Goal: Task Accomplishment & Management: Manage account settings

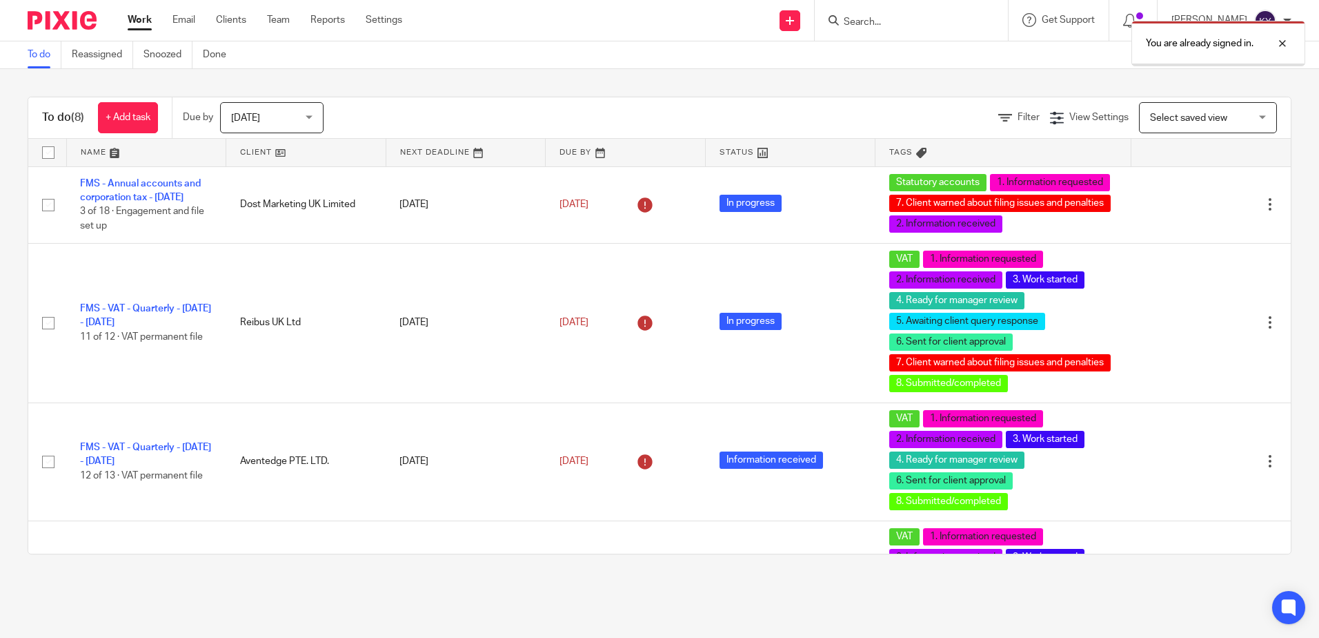
click at [905, 26] on div "You are already signed in." at bounding box center [983, 40] width 646 height 52
click at [892, 22] on div "You are already signed in." at bounding box center [983, 40] width 646 height 52
click at [885, 24] on div "You are already signed in." at bounding box center [983, 40] width 646 height 52
click at [891, 24] on div "You are already signed in." at bounding box center [983, 40] width 646 height 52
click at [904, 21] on div "You are already signed in." at bounding box center [983, 40] width 646 height 52
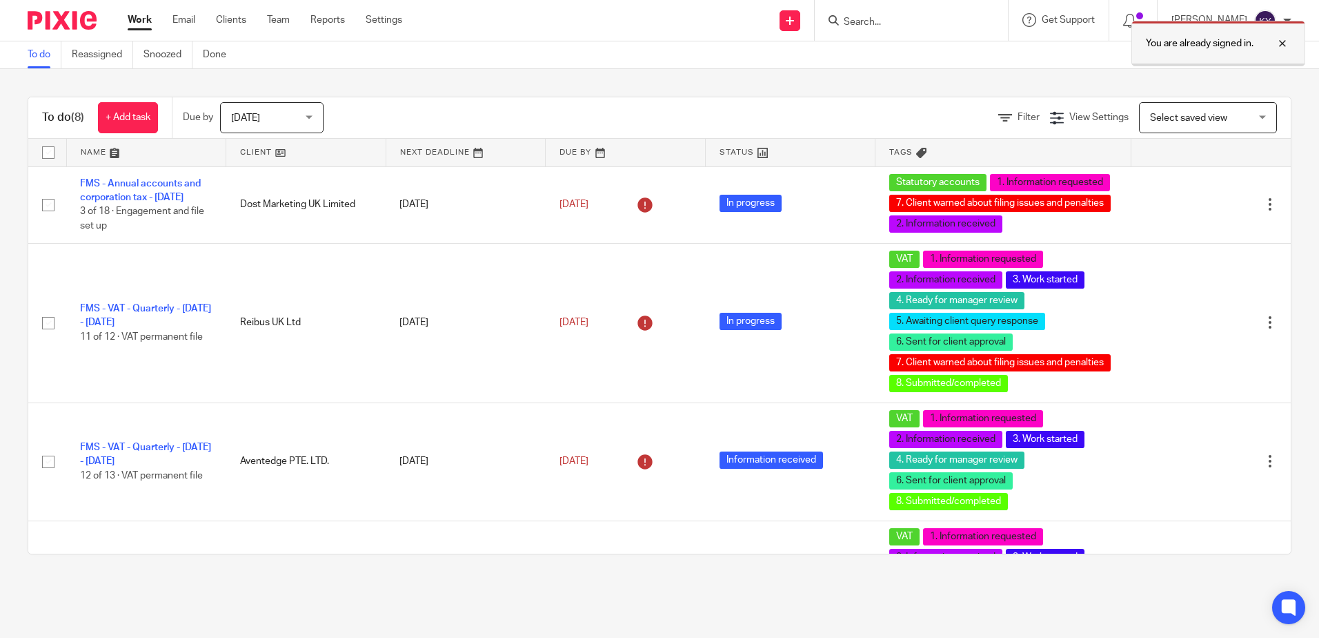
click at [1285, 41] on div at bounding box center [1272, 43] width 37 height 17
click at [892, 12] on form at bounding box center [916, 20] width 147 height 17
click at [910, 20] on input "Search" at bounding box center [905, 23] width 124 height 12
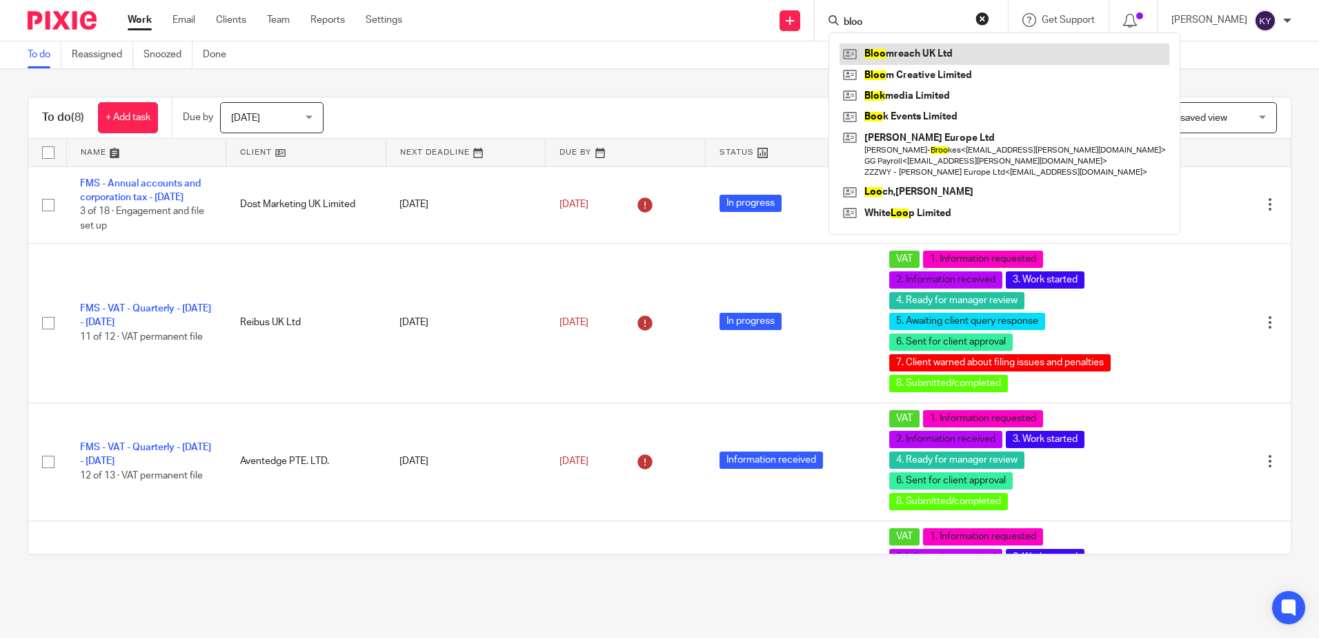
type input "bloo"
click at [945, 58] on link at bounding box center [1005, 53] width 330 height 21
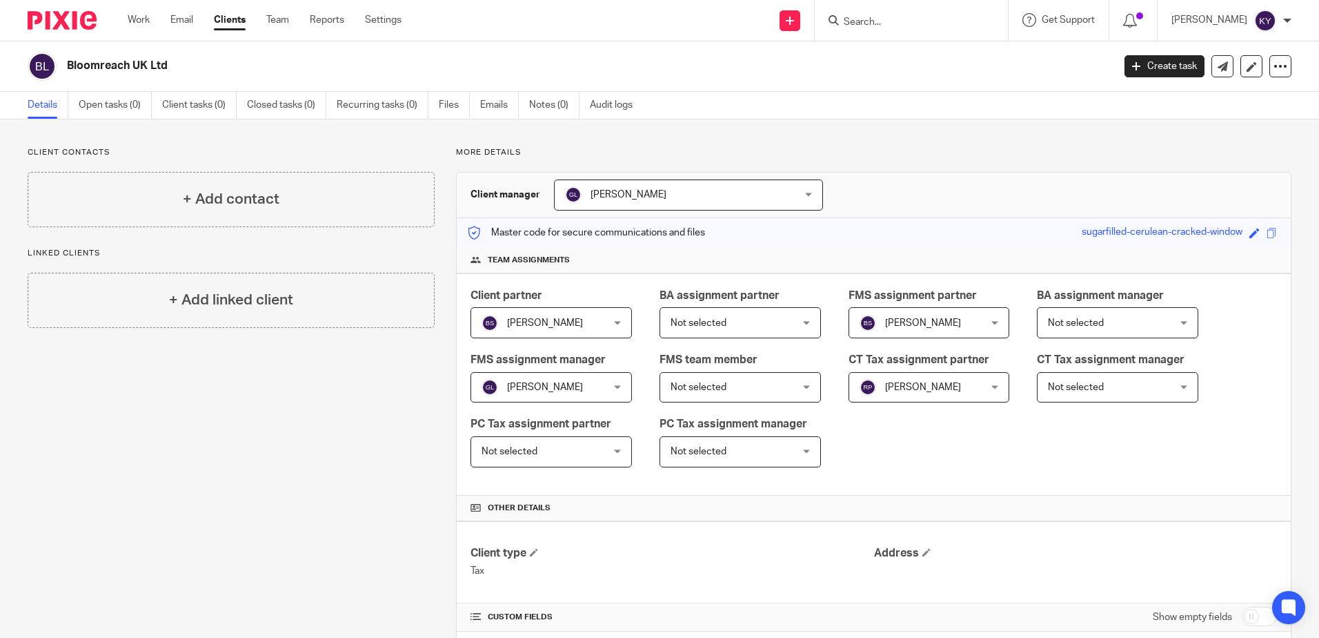
click at [903, 26] on input "Search" at bounding box center [905, 23] width 124 height 12
type input "carniva"
click at [928, 61] on link at bounding box center [943, 53] width 206 height 21
click at [898, 21] on input "Search" at bounding box center [905, 23] width 124 height 12
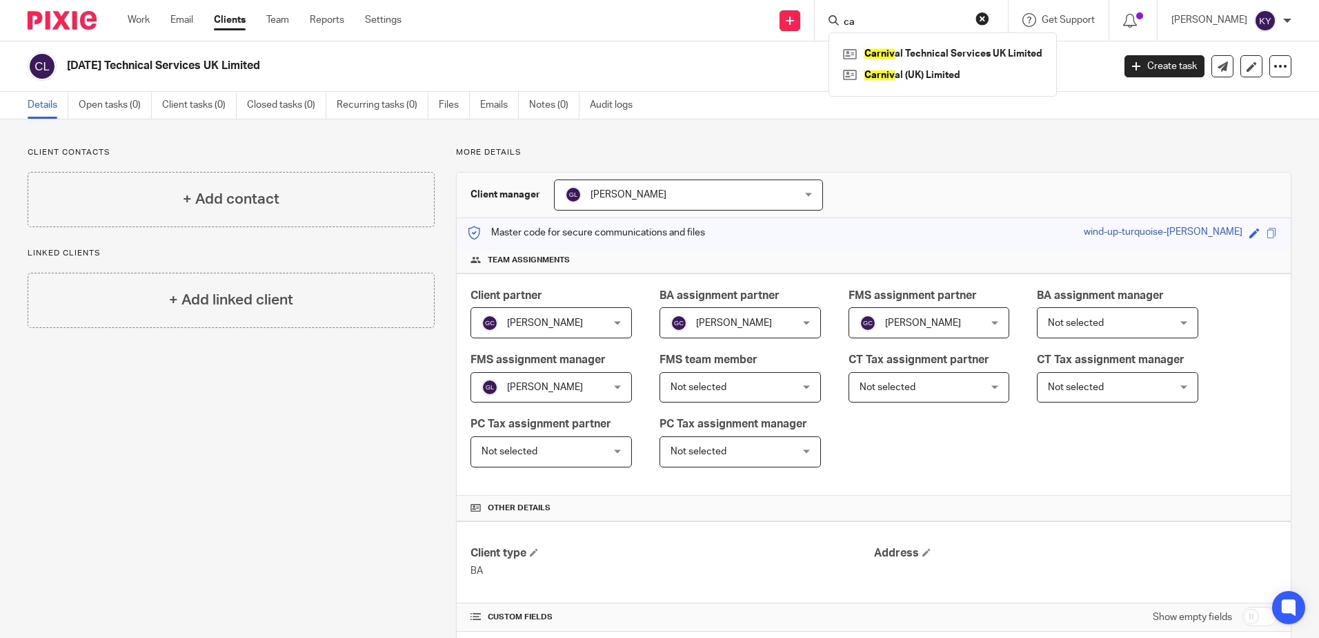
type input "c"
type input "bllom"
click at [924, 54] on link at bounding box center [925, 53] width 171 height 21
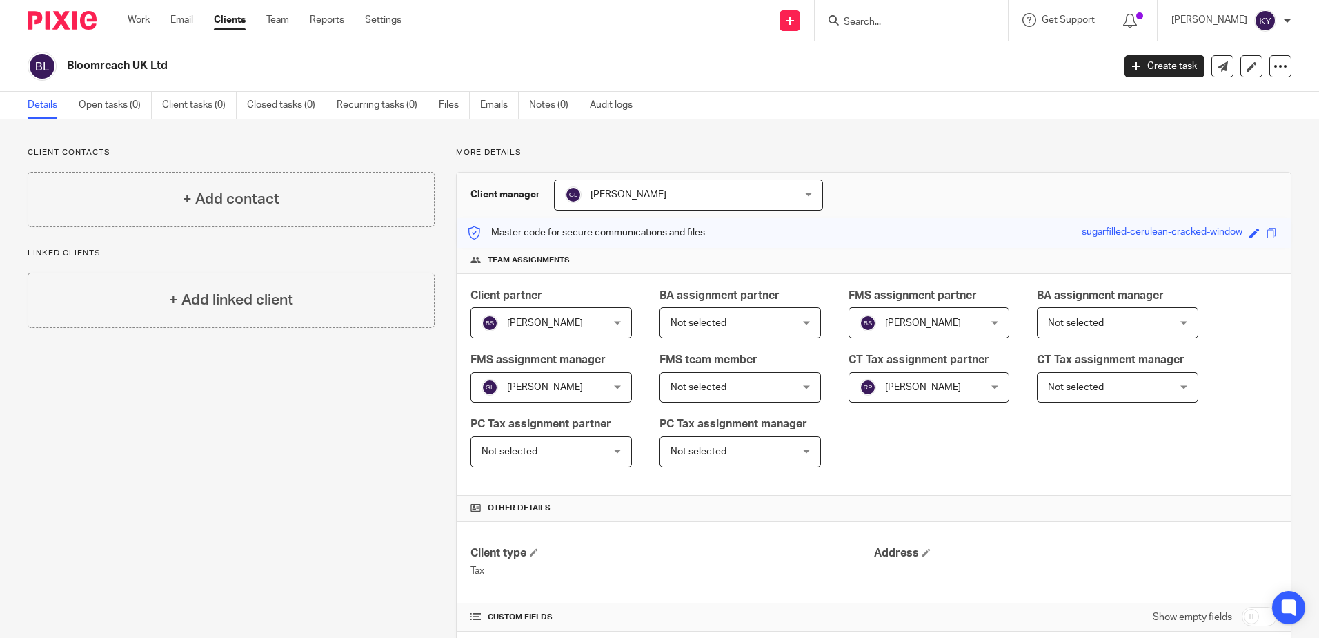
click at [886, 30] on div at bounding box center [911, 20] width 193 height 41
click at [883, 17] on input "Search" at bounding box center [905, 23] width 124 height 12
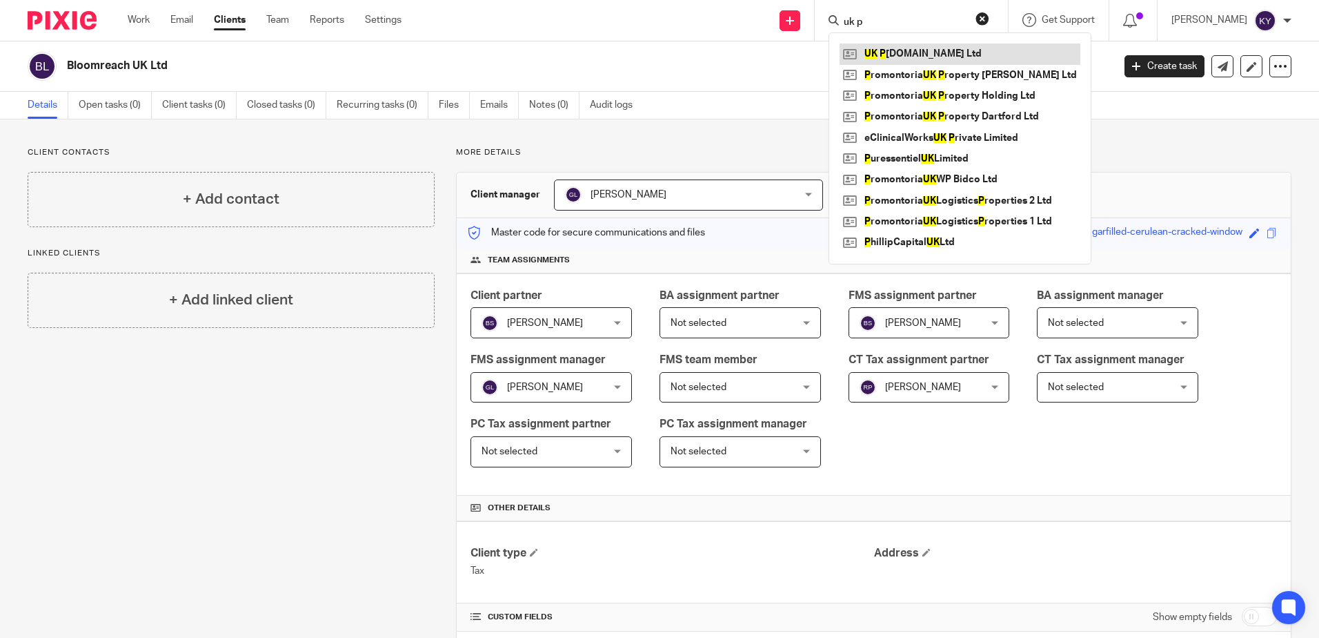
type input "uk p"
click at [912, 51] on link at bounding box center [960, 53] width 241 height 21
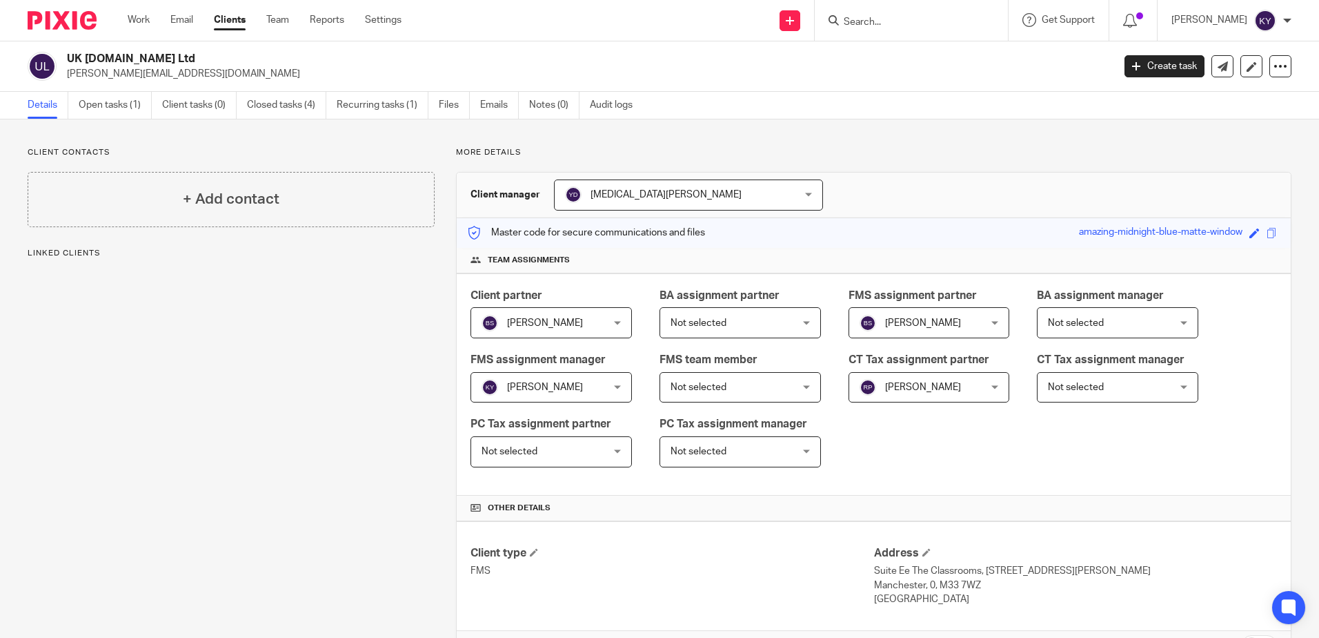
click at [134, 112] on link "Open tasks (1)" at bounding box center [115, 105] width 73 height 27
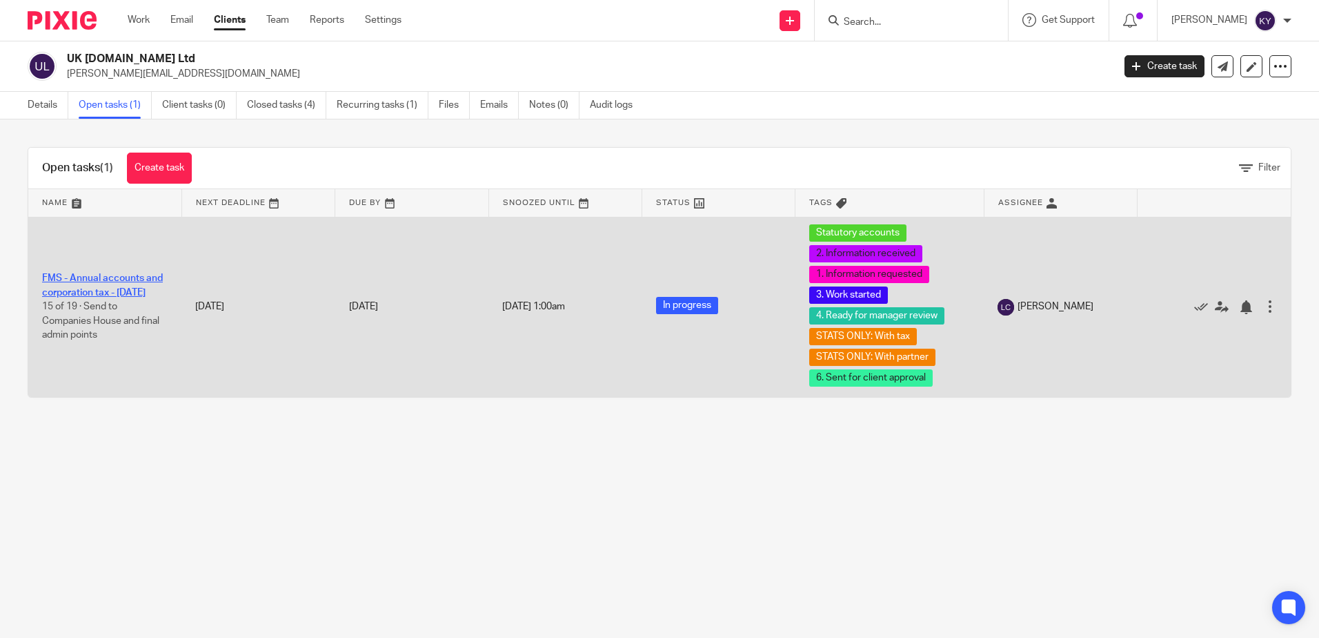
click at [124, 283] on link "FMS - Annual accounts and corporation tax - [DATE]" at bounding box center [102, 284] width 121 height 23
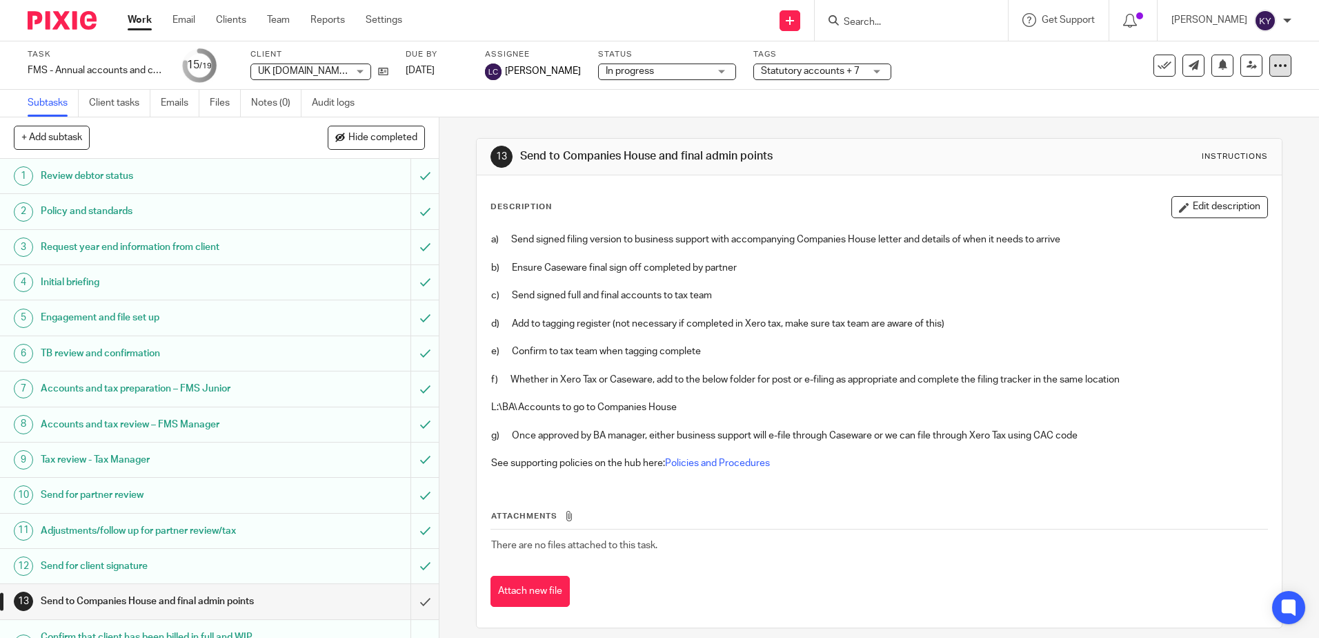
click at [1274, 67] on icon at bounding box center [1281, 66] width 14 height 14
click at [1201, 119] on link "Advanced task editor" at bounding box center [1227, 121] width 91 height 10
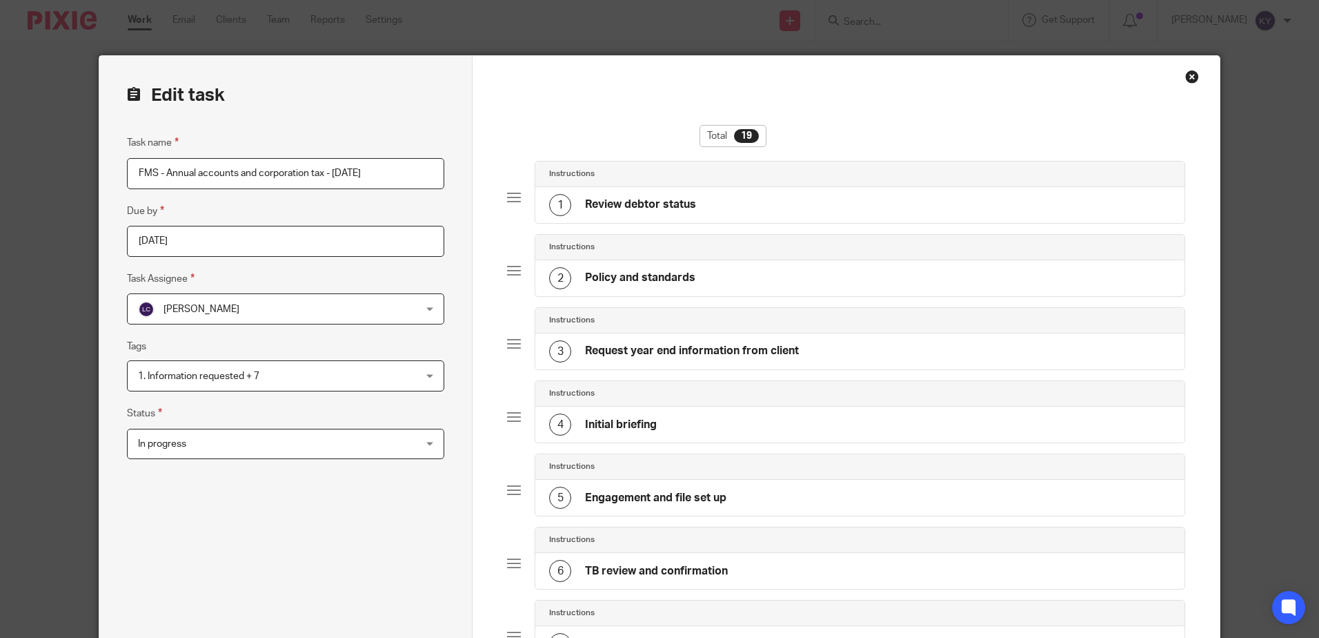
click at [210, 240] on input "[DATE]" at bounding box center [285, 241] width 317 height 31
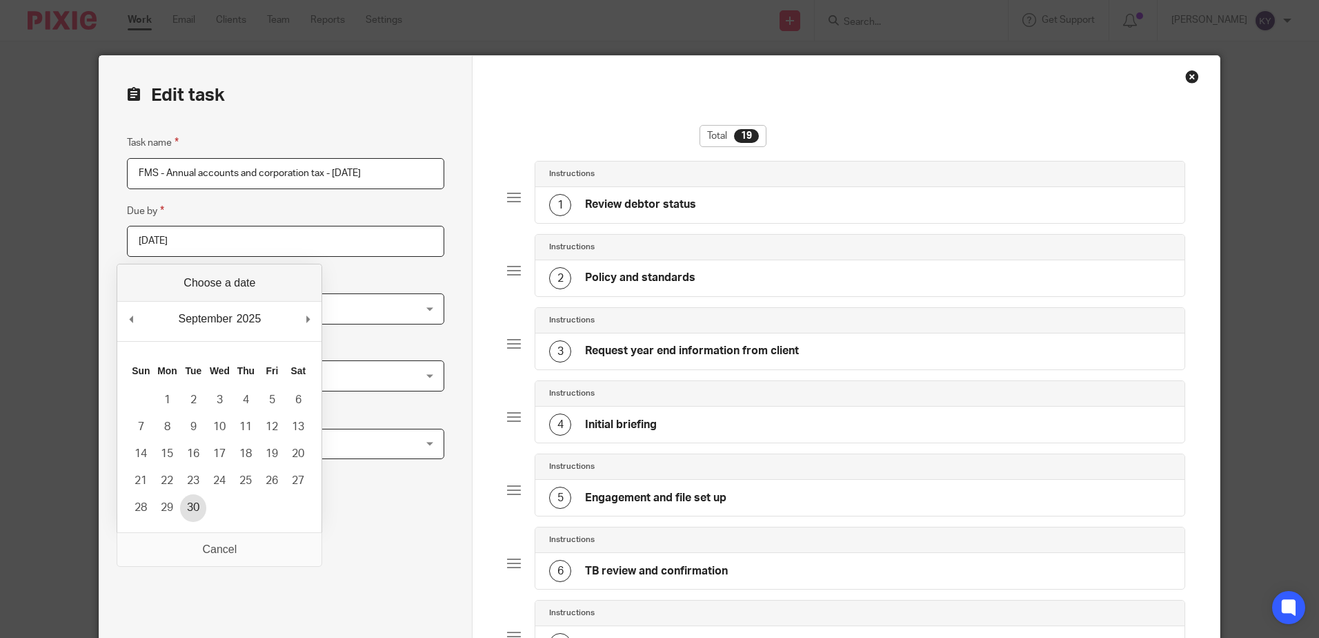
type input "[DATE]"
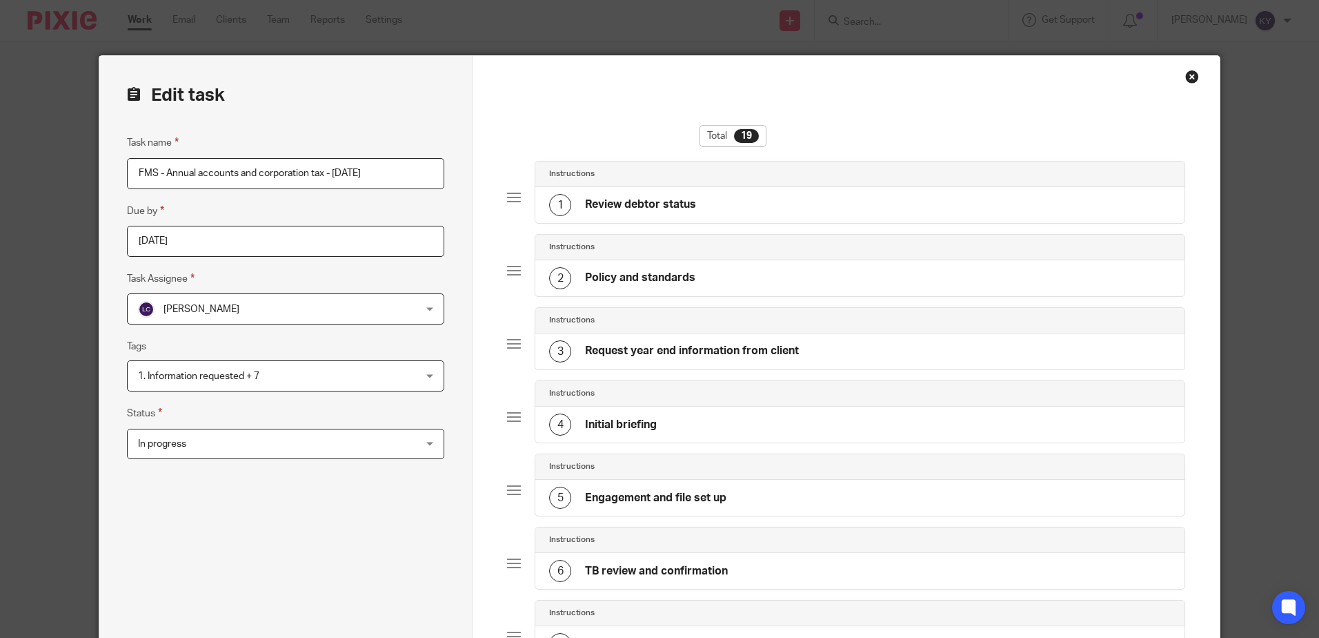
click at [255, 214] on fieldset "Due by [DATE]" at bounding box center [285, 230] width 317 height 54
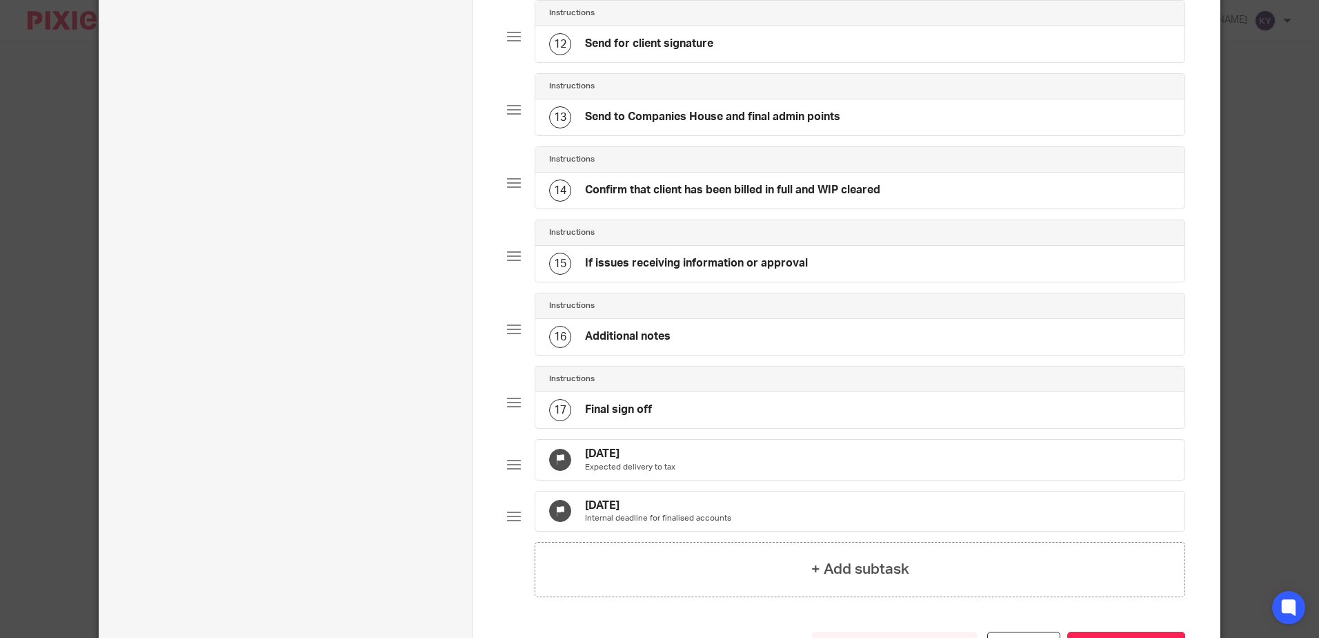
scroll to position [1102, 0]
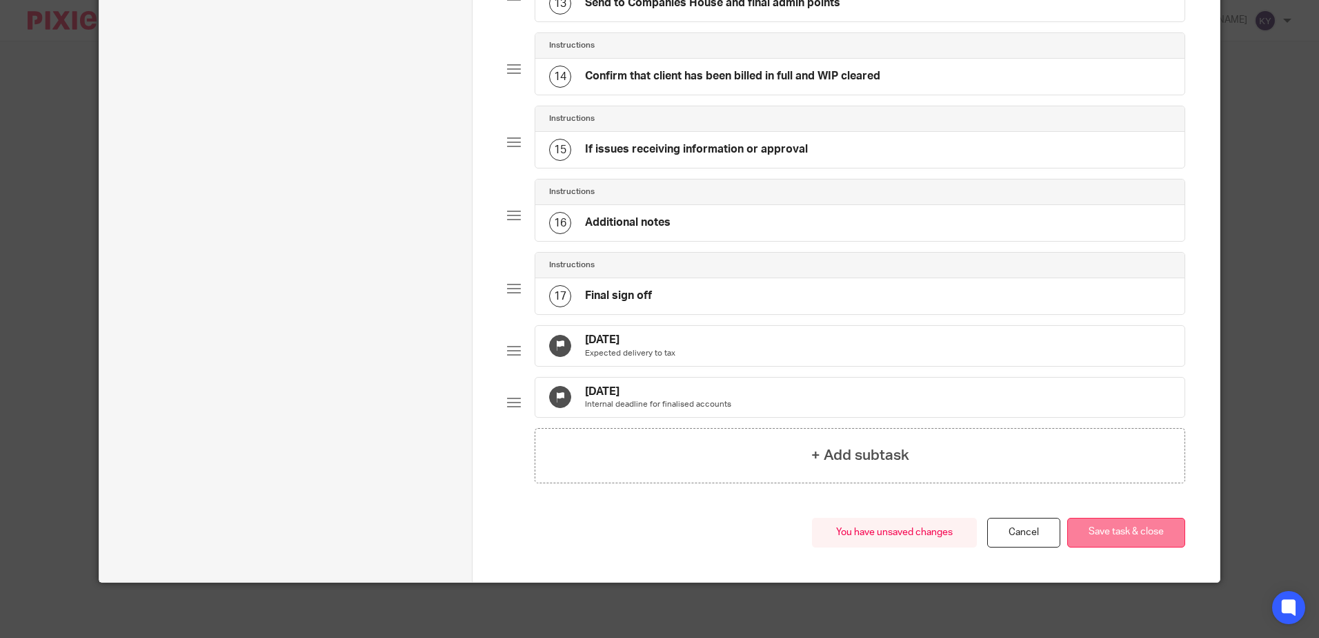
click at [1121, 537] on button "Save task & close" at bounding box center [1127, 533] width 118 height 30
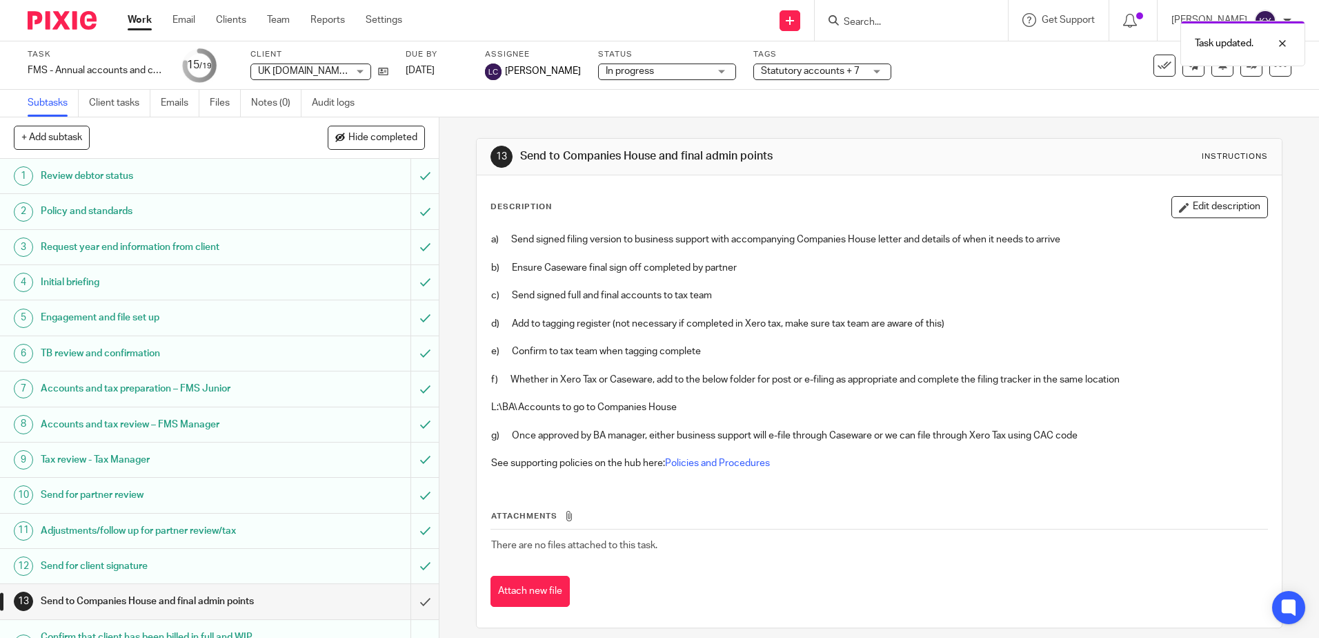
click at [935, 21] on div "Task updated." at bounding box center [983, 40] width 646 height 52
click at [911, 27] on div "Task updated." at bounding box center [983, 40] width 646 height 52
click at [911, 26] on div "Task updated." at bounding box center [983, 40] width 646 height 52
drag, startPoint x: 911, startPoint y: 26, endPoint x: 883, endPoint y: 24, distance: 28.3
click at [883, 24] on div "Task updated." at bounding box center [983, 40] width 646 height 52
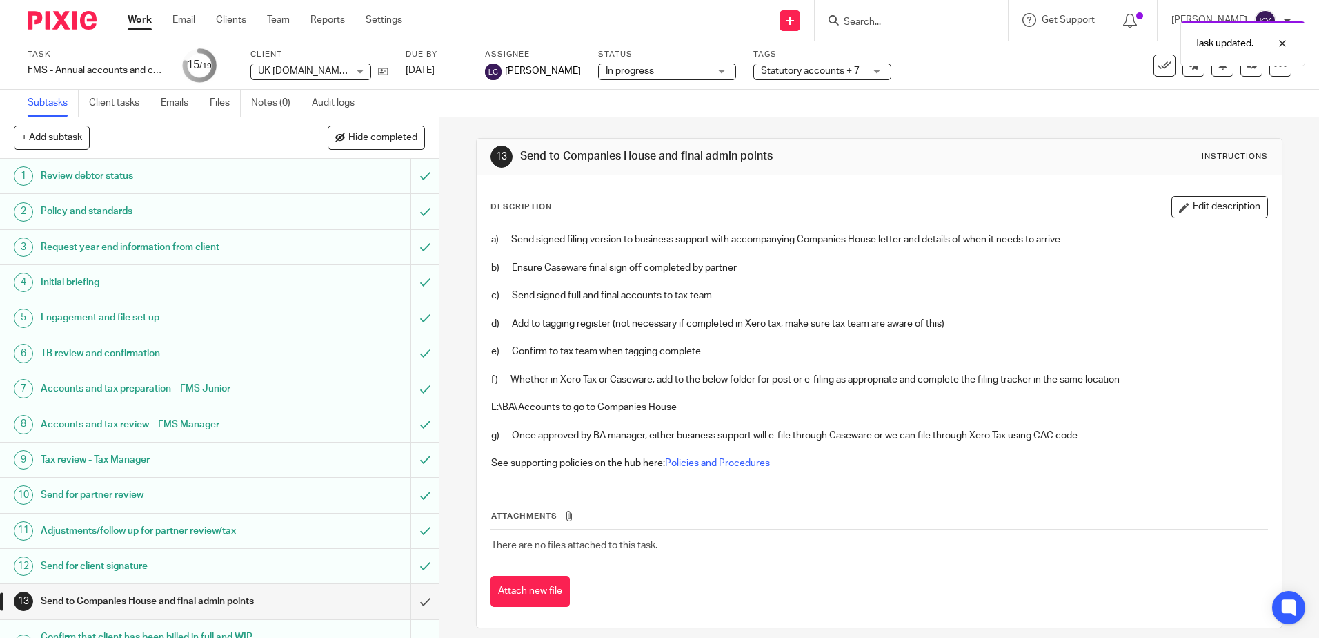
click at [893, 18] on div "Task updated." at bounding box center [983, 40] width 646 height 52
click at [863, 23] on div "Task updated." at bounding box center [983, 40] width 646 height 52
click at [894, 25] on div "Task updated." at bounding box center [983, 40] width 646 height 52
click at [925, 23] on input "Search" at bounding box center [905, 23] width 124 height 12
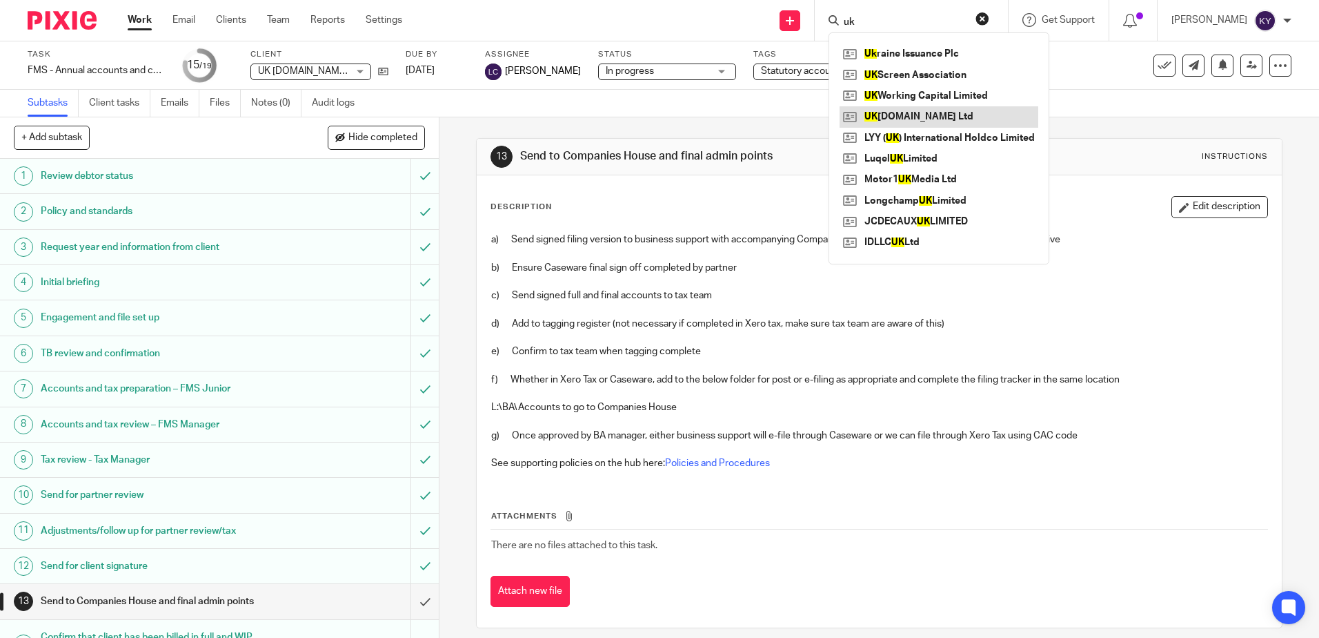
type input "uk"
click at [929, 114] on link at bounding box center [939, 116] width 199 height 21
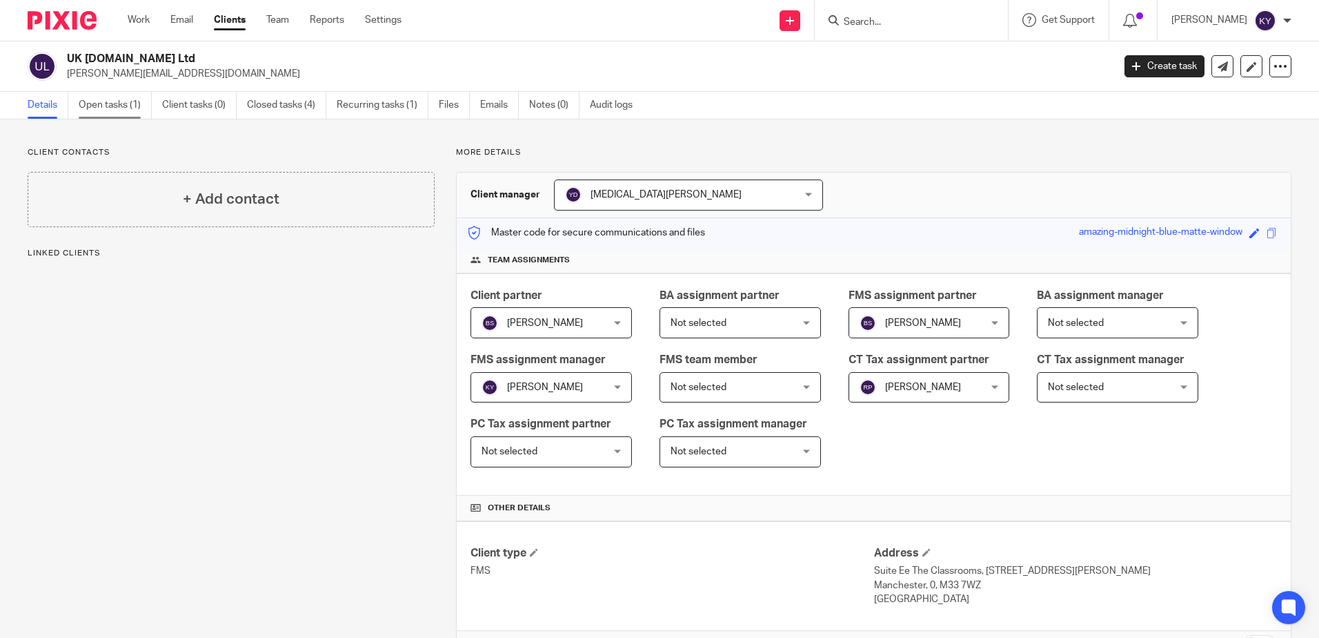
click at [134, 100] on link "Open tasks (1)" at bounding box center [115, 105] width 73 height 27
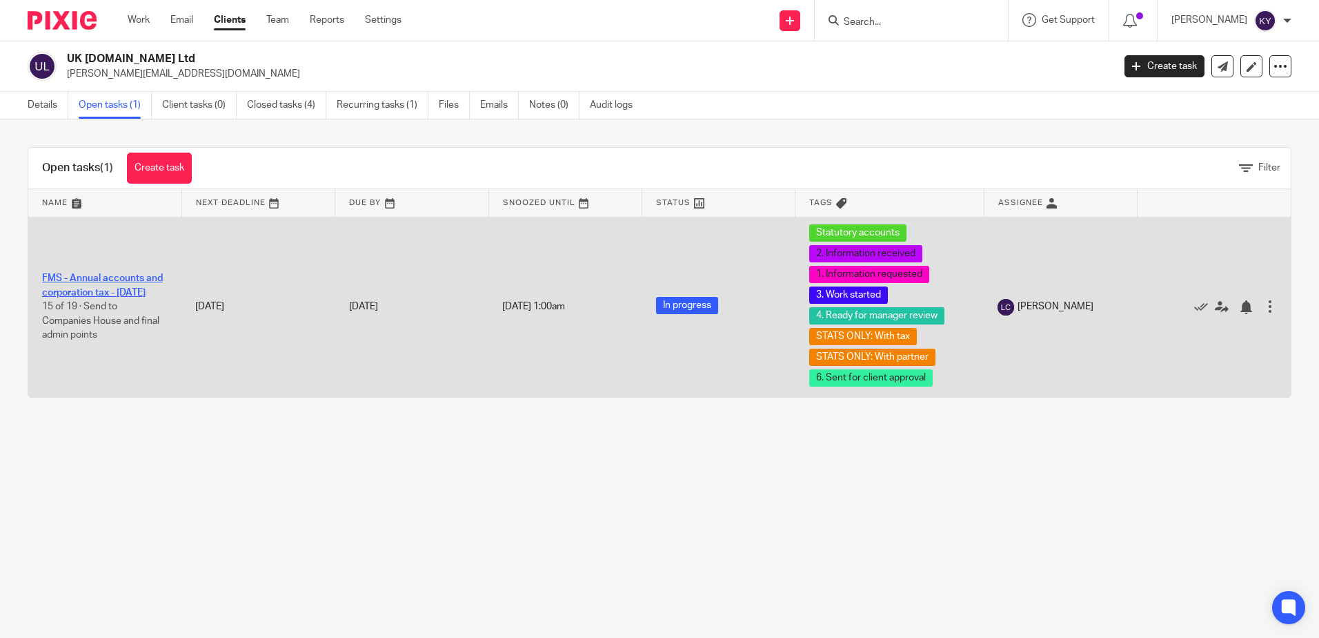
click at [93, 282] on link "FMS - Annual accounts and corporation tax - [DATE]" at bounding box center [102, 284] width 121 height 23
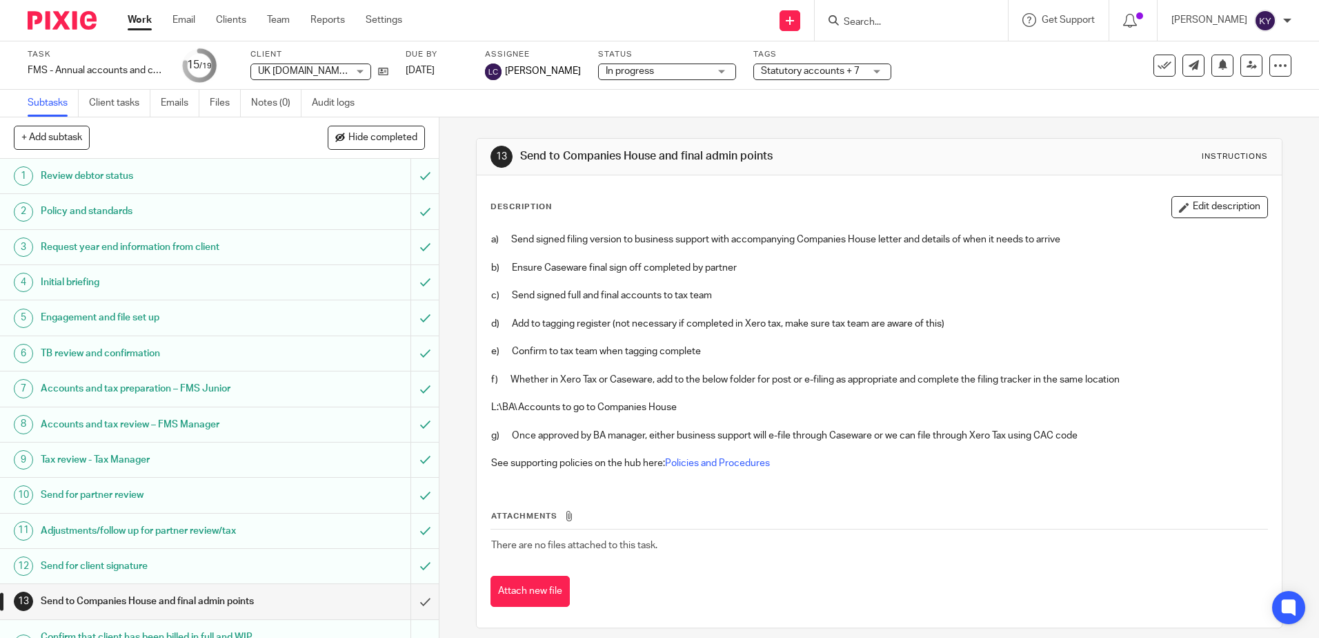
scroll to position [230, 0]
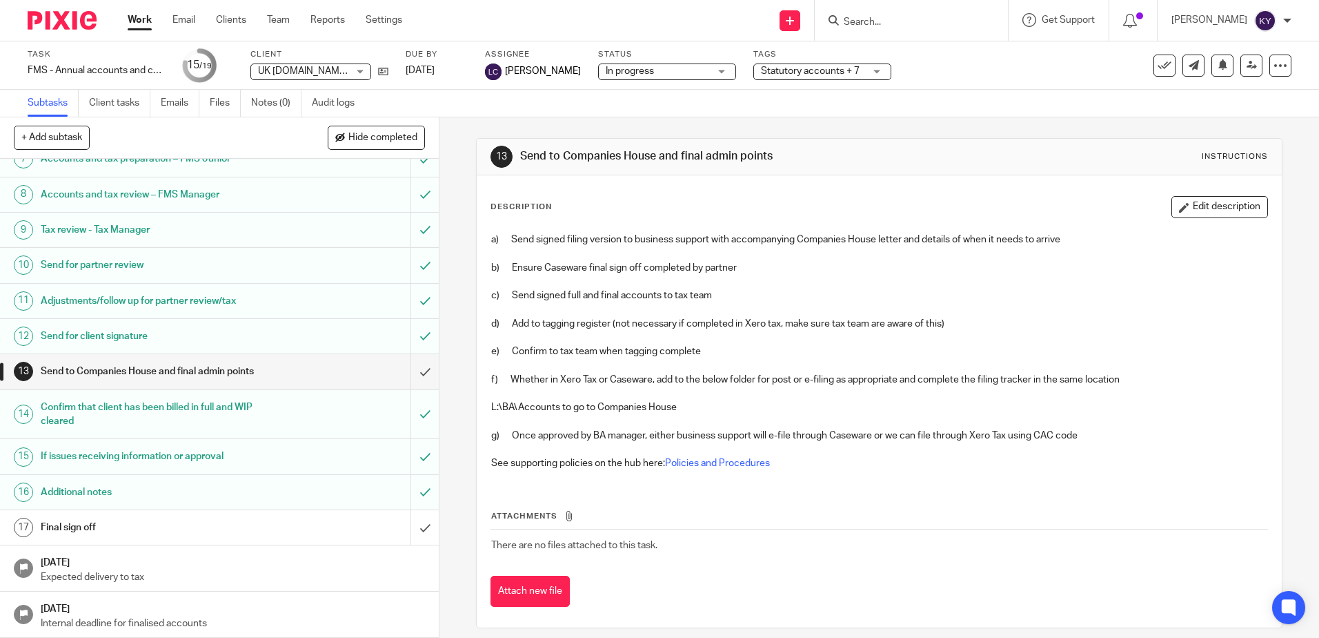
click at [455, 364] on div "13 Send to Companies House and final admin points Instructions Description Edit…" at bounding box center [880, 377] width 880 height 520
click at [876, 25] on input "Search" at bounding box center [905, 23] width 124 height 12
type input "ziria"
click at [907, 55] on link at bounding box center [925, 53] width 171 height 21
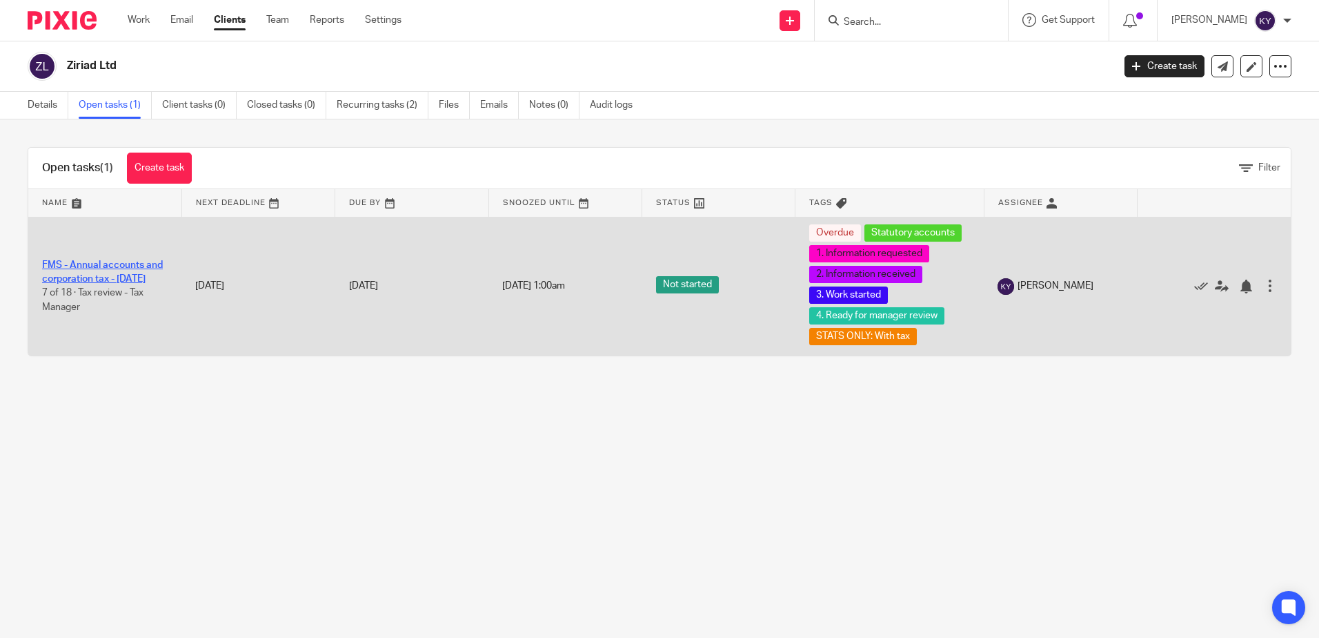
click at [129, 261] on link "FMS - Annual accounts and corporation tax - [DATE]" at bounding box center [102, 271] width 121 height 23
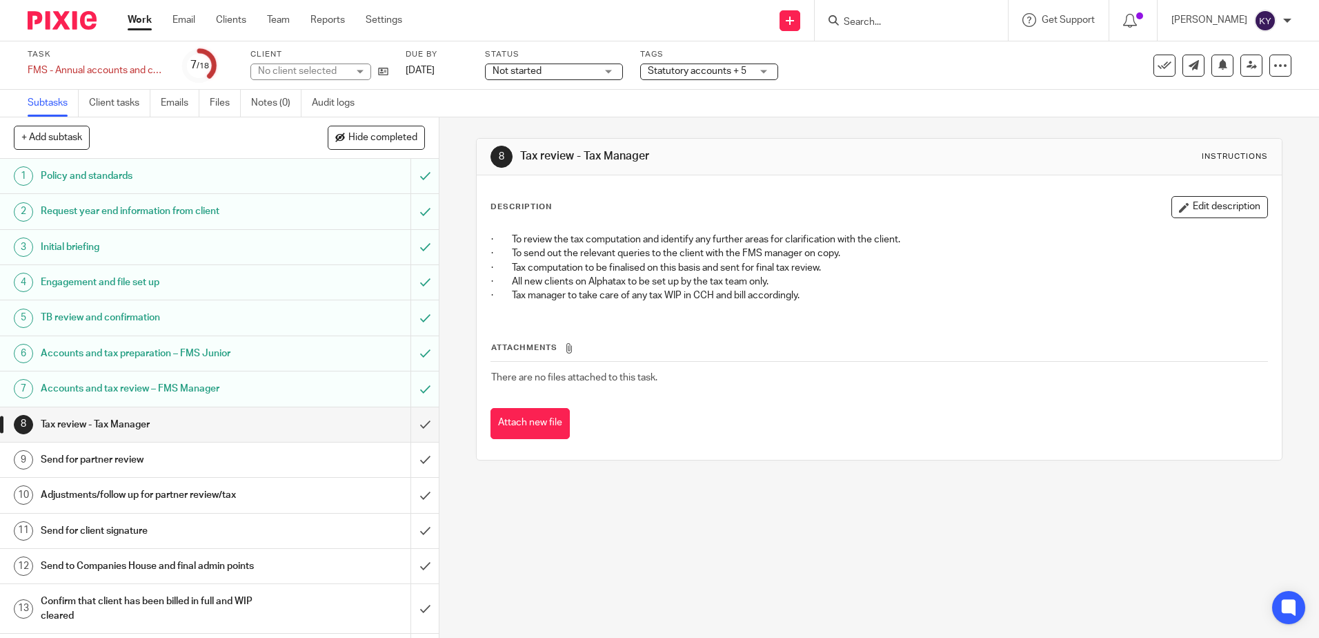
click at [755, 77] on div "Statutory accounts + 5" at bounding box center [709, 71] width 138 height 17
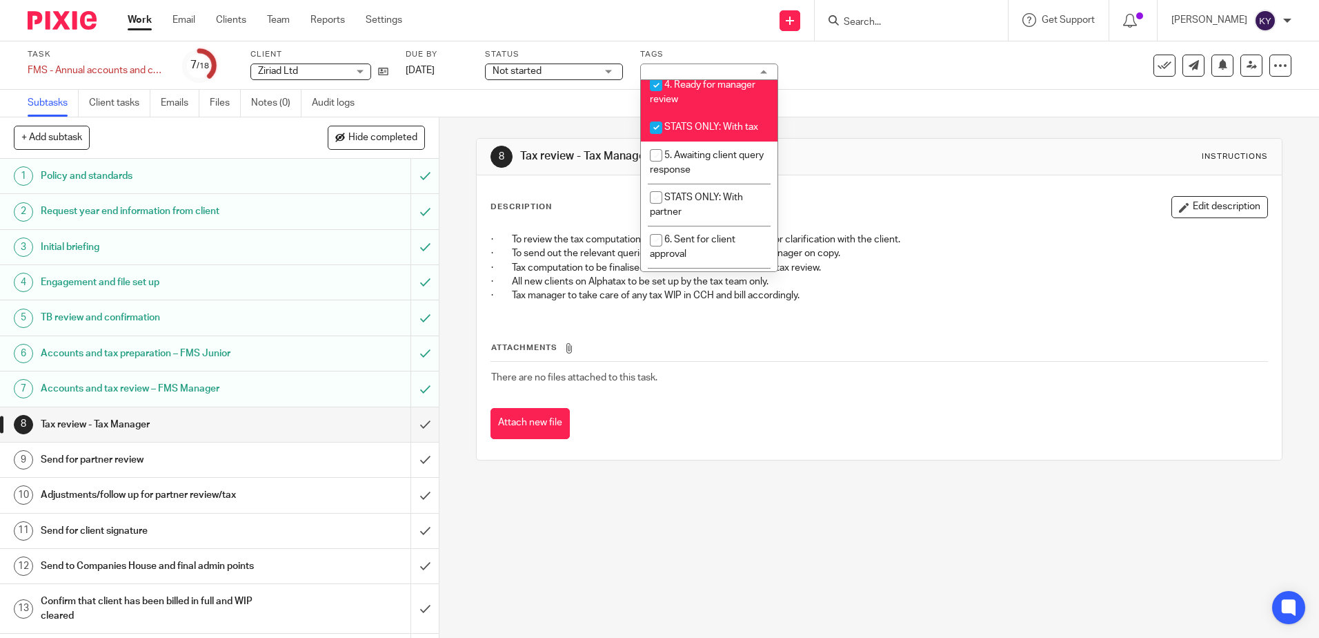
scroll to position [414, 0]
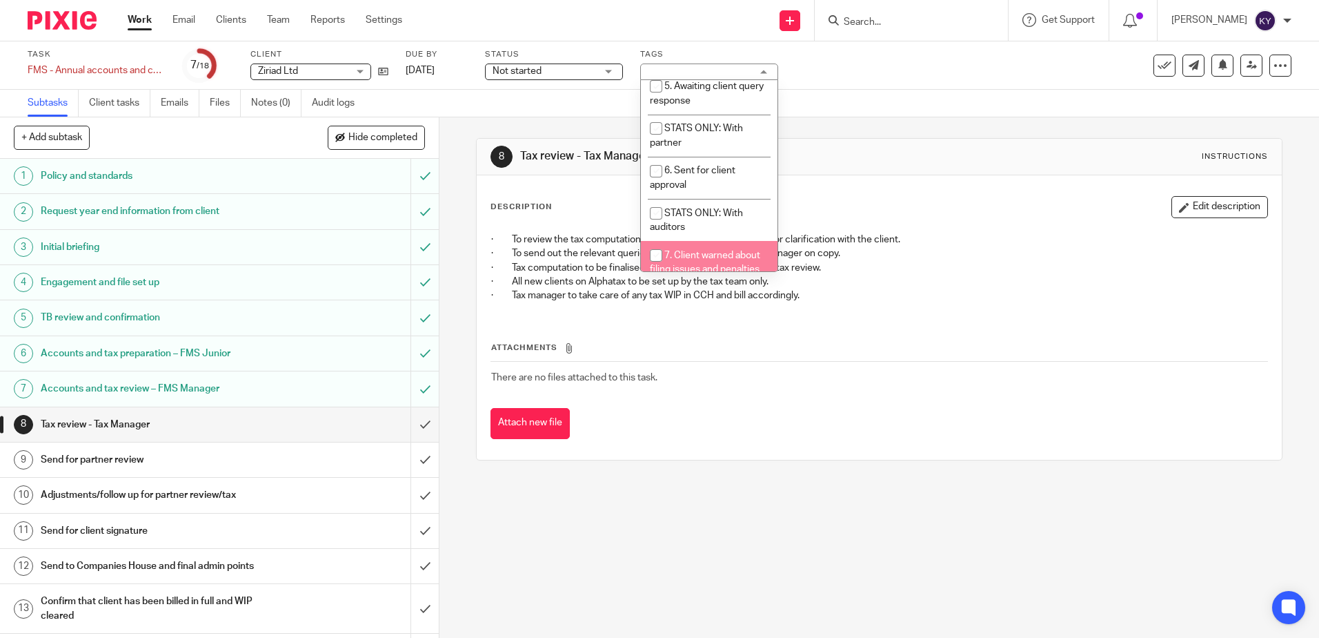
click at [648, 524] on div "8 Tax review - Tax Manager Instructions Description Edit description · To revie…" at bounding box center [880, 377] width 880 height 520
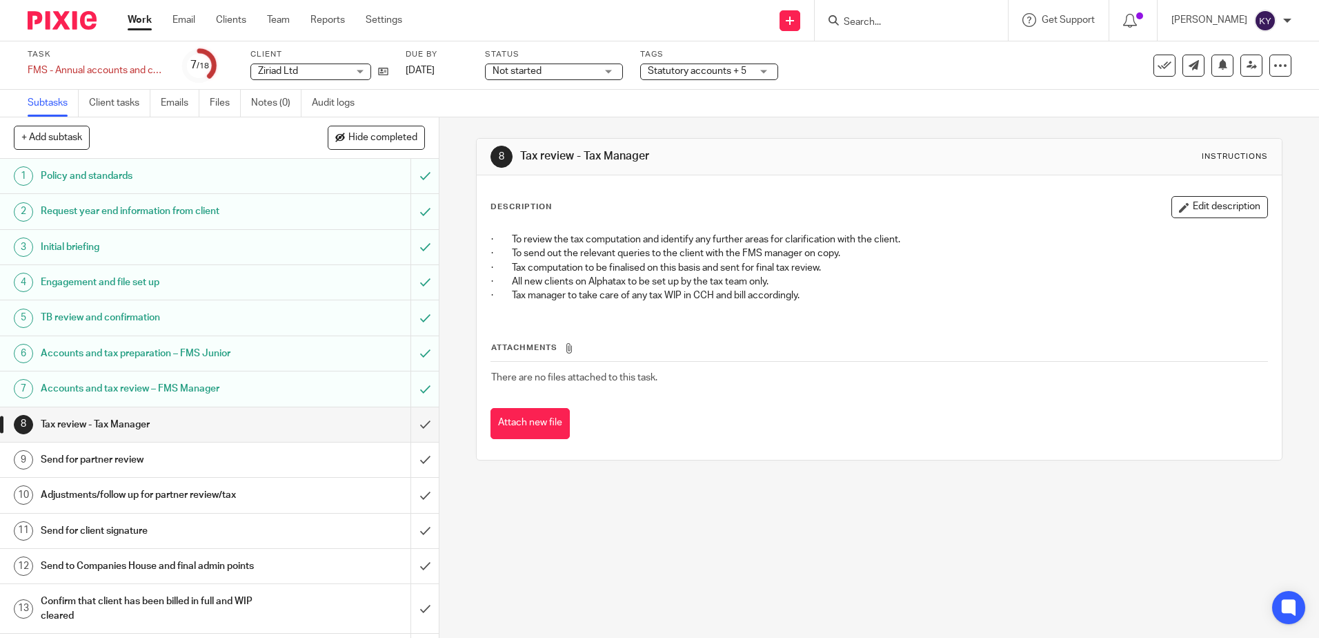
click at [727, 72] on span "Statutory accounts + 5" at bounding box center [697, 71] width 99 height 10
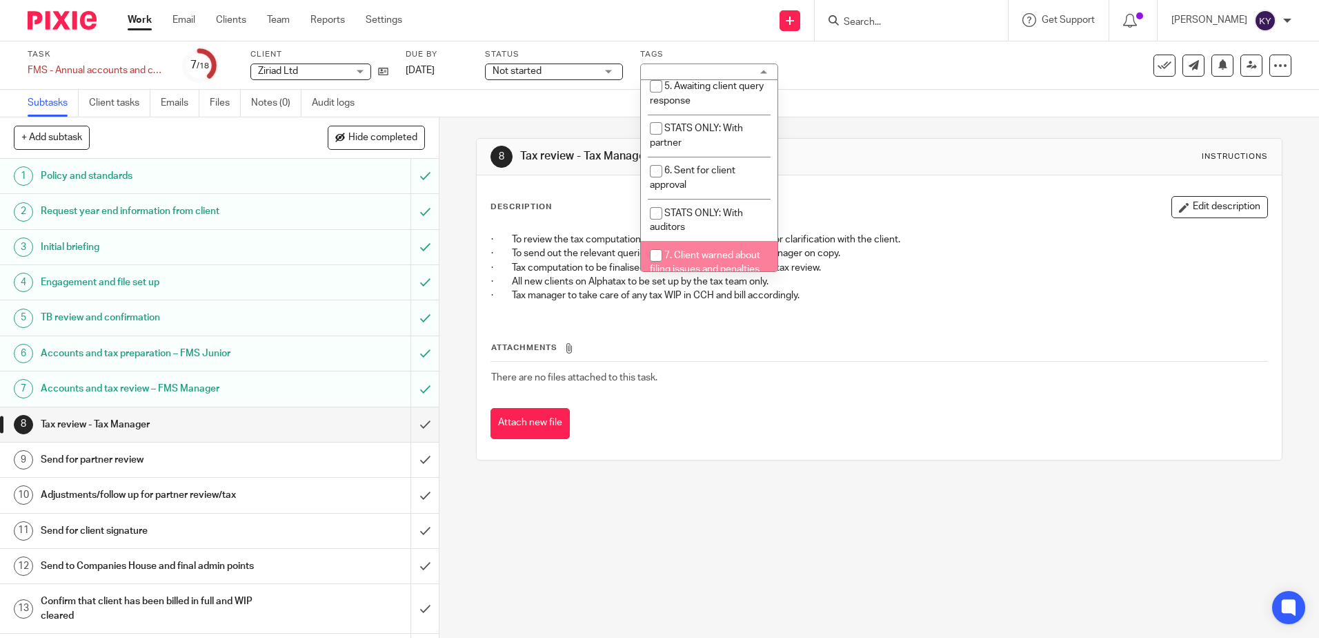
click at [563, 531] on div "8 Tax review - Tax Manager Instructions Description Edit description · To revie…" at bounding box center [880, 377] width 880 height 520
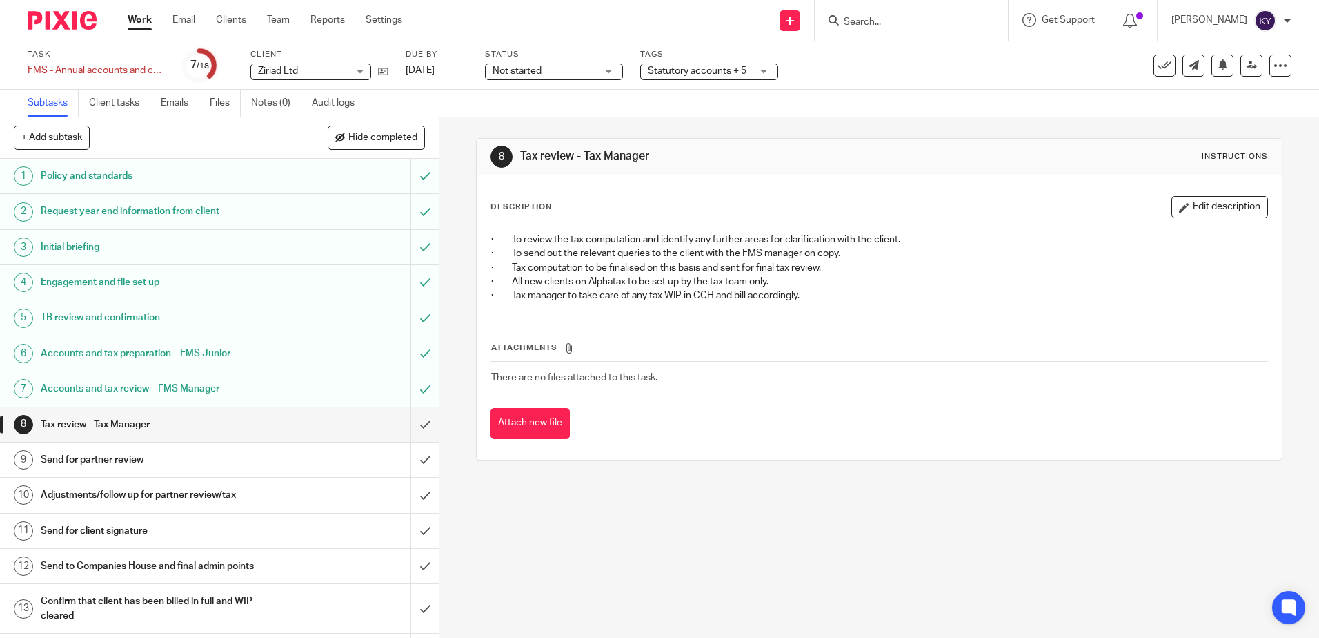
click at [181, 393] on h1 "Accounts and tax review – FMS Manager" at bounding box center [159, 388] width 237 height 21
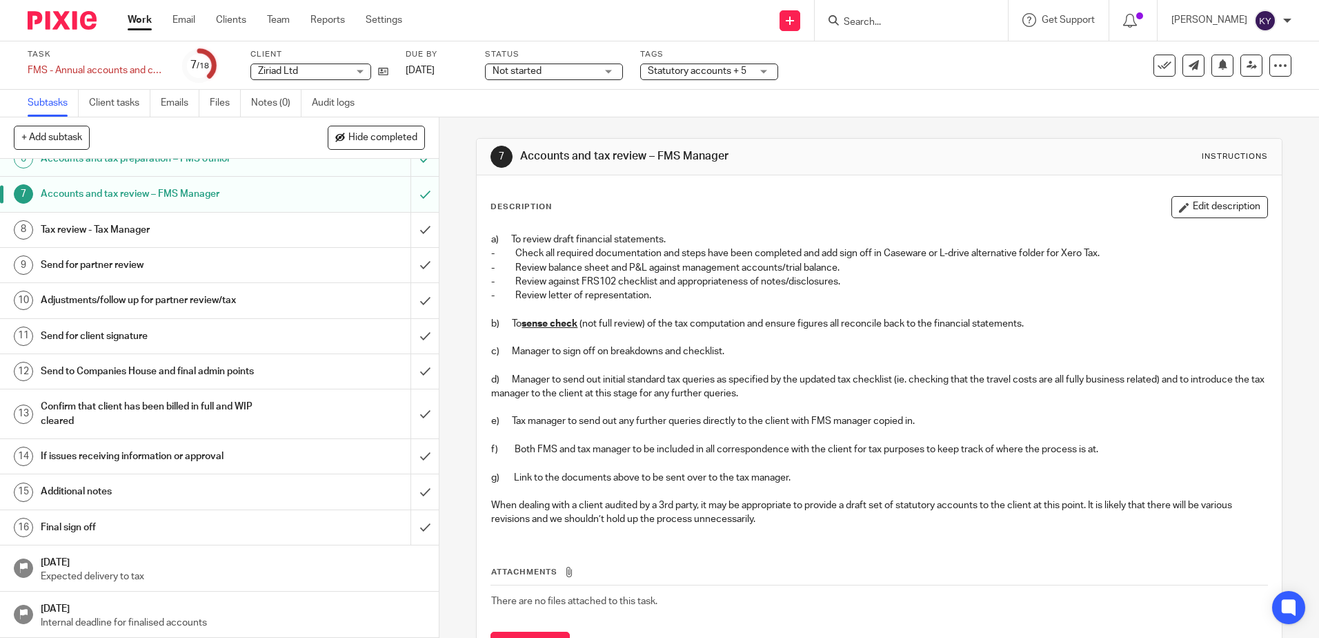
scroll to position [57, 0]
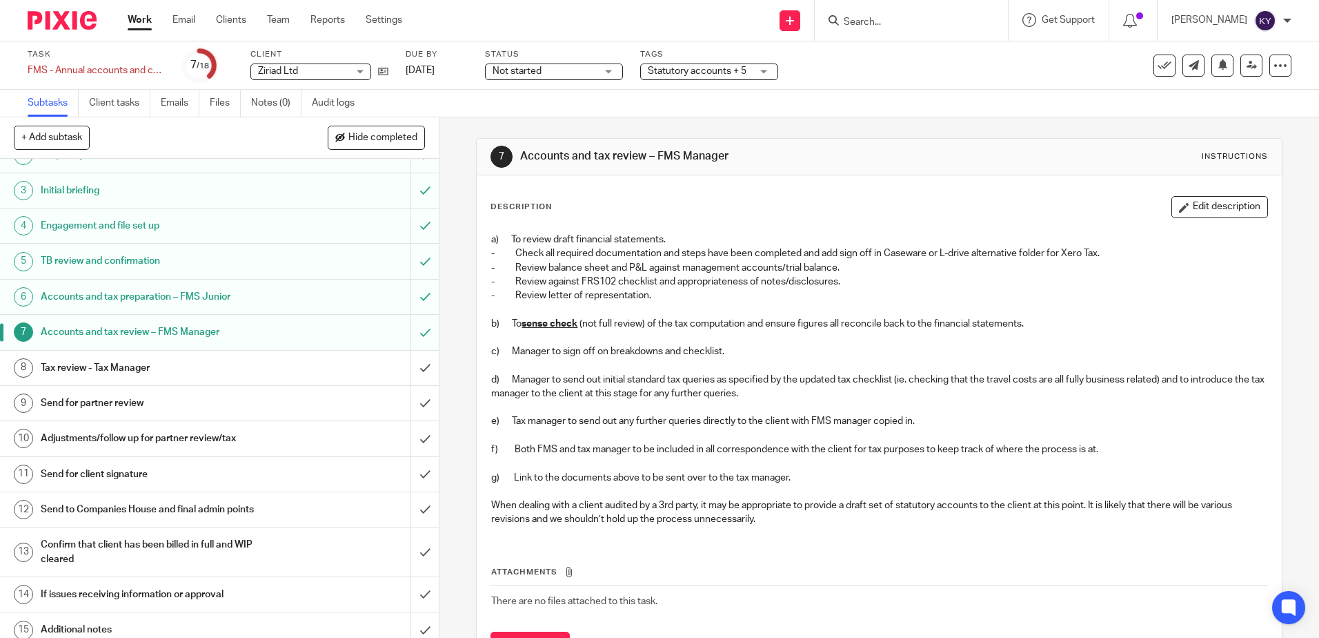
click at [461, 366] on div "7 Accounts and tax review – FMS Manager Instructions Description Edit descripti…" at bounding box center [880, 377] width 880 height 520
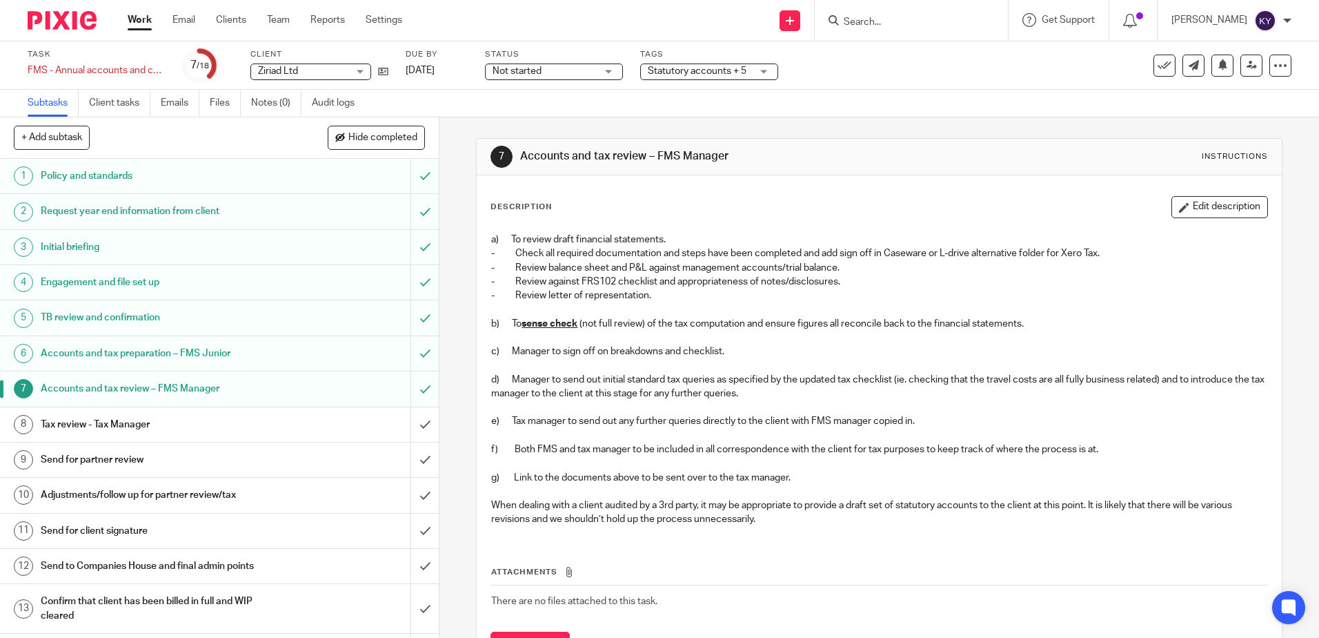
click at [458, 325] on div "7 Accounts and tax review – FMS Manager Instructions Description Edit descripti…" at bounding box center [880, 377] width 880 height 520
click at [892, 28] on input "Search" at bounding box center [905, 23] width 124 height 12
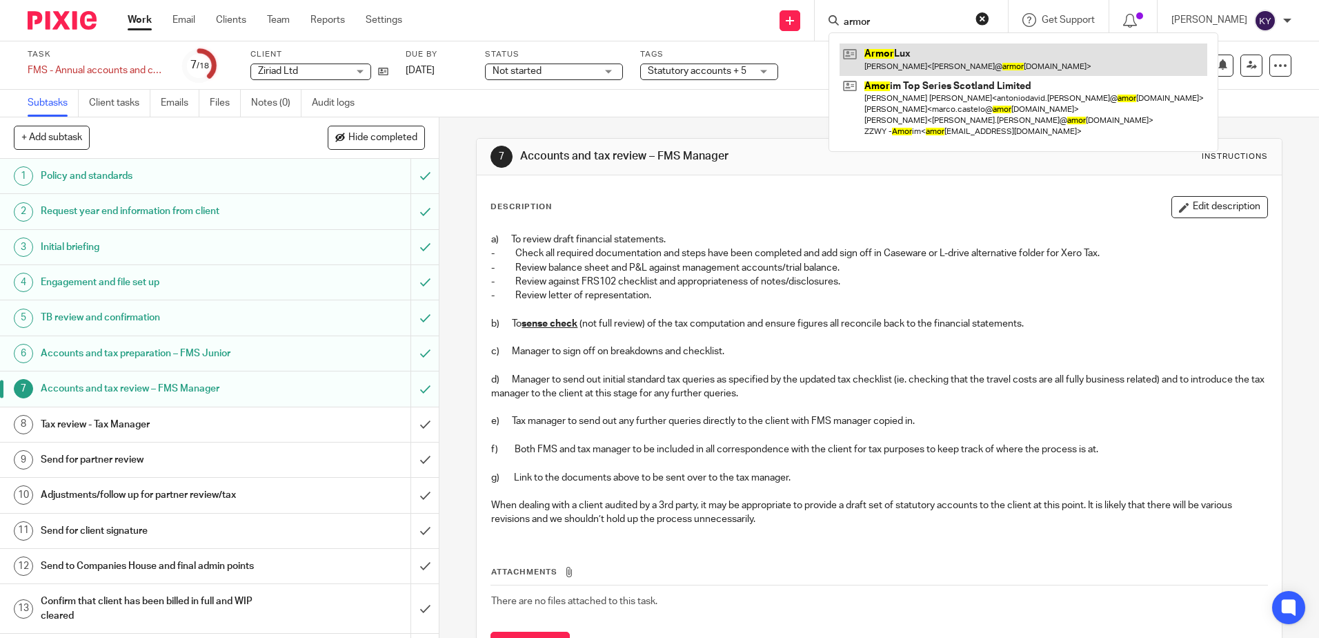
type input "armor"
drag, startPoint x: 914, startPoint y: 55, endPoint x: 937, endPoint y: 60, distance: 23.4
click at [914, 55] on link at bounding box center [1024, 59] width 368 height 32
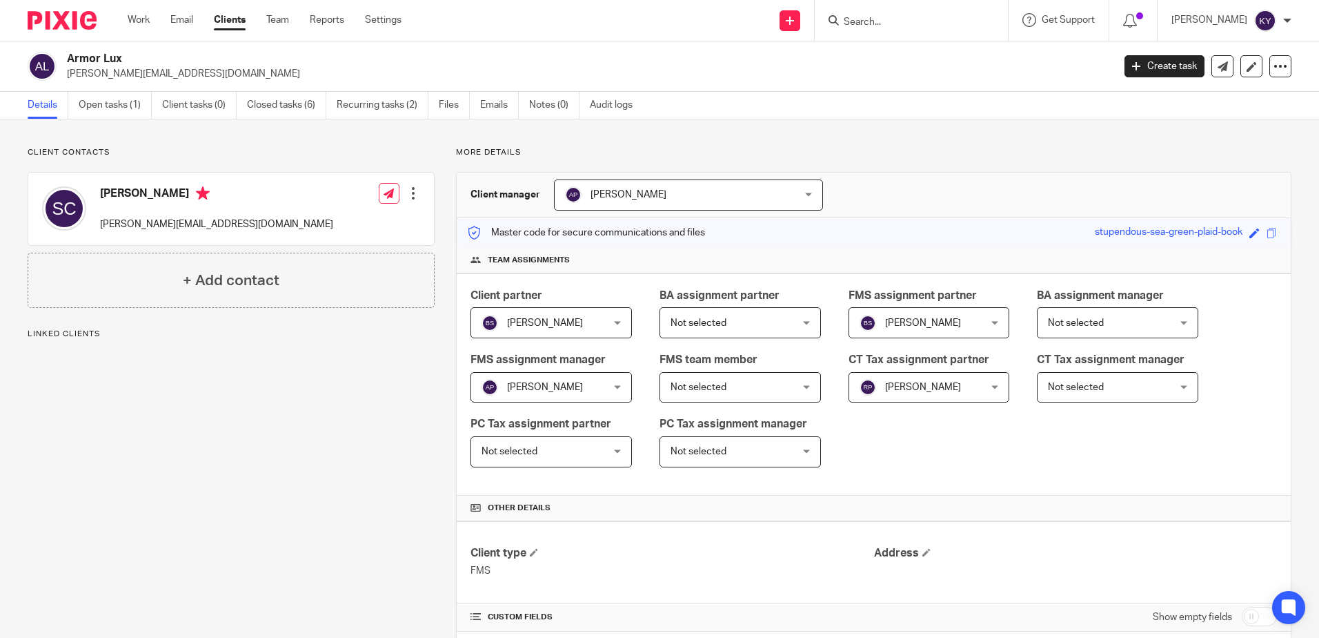
click at [129, 117] on link "Open tasks (1)" at bounding box center [115, 105] width 73 height 27
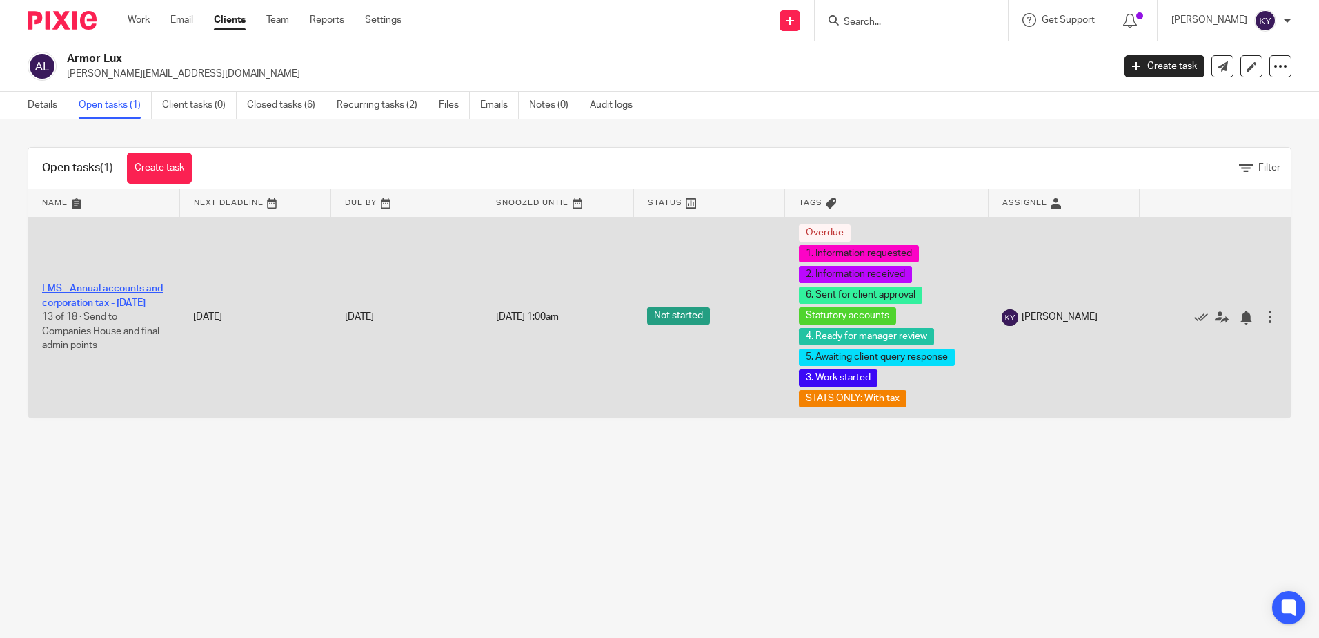
click at [110, 284] on link "FMS - Annual accounts and corporation tax - [DATE]" at bounding box center [102, 295] width 121 height 23
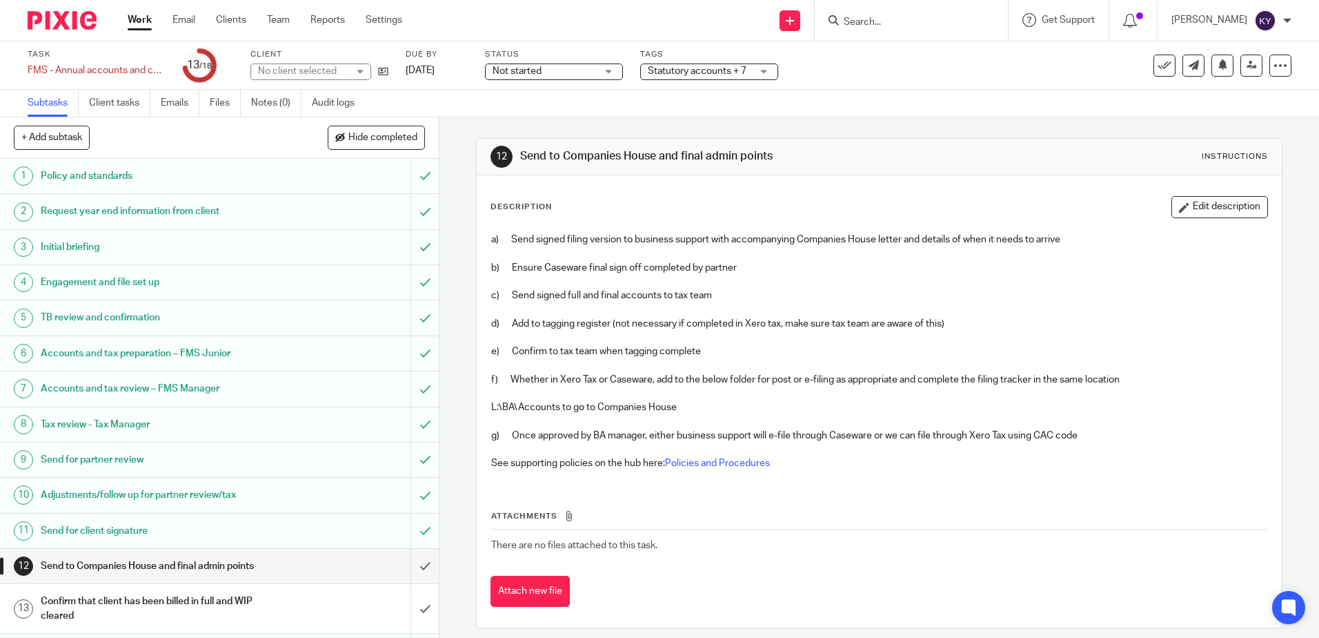
click at [743, 70] on span "Statutory accounts + 7" at bounding box center [697, 71] width 99 height 10
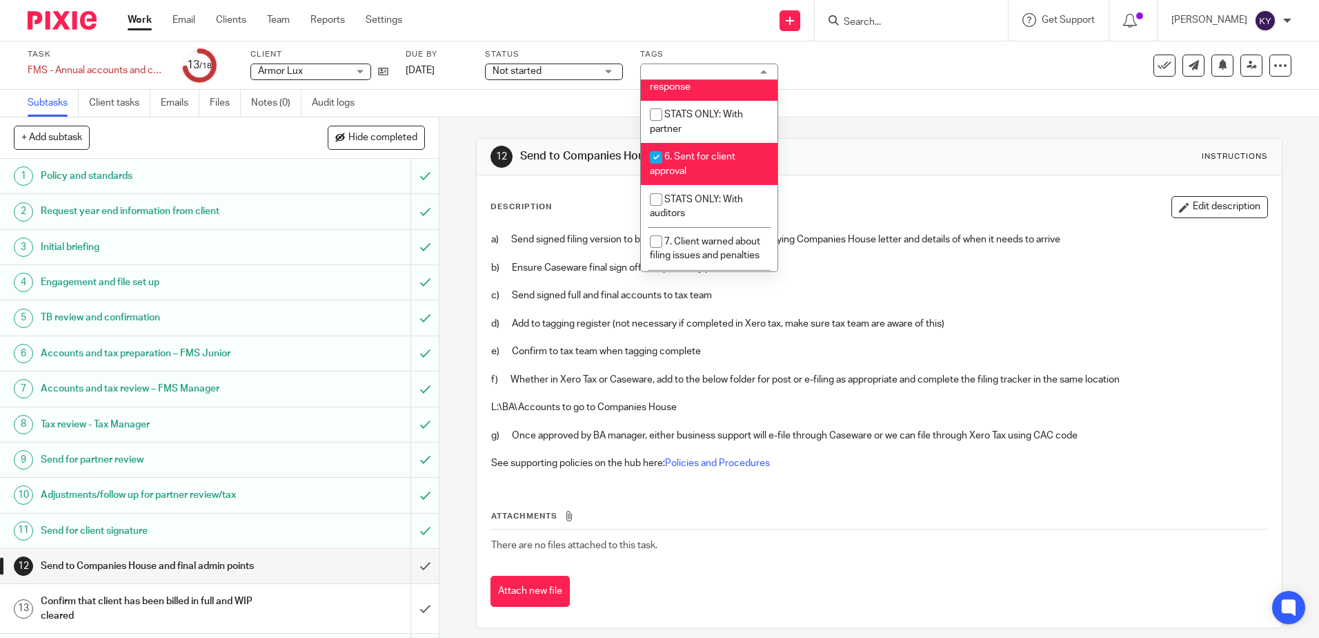
scroll to position [497, 0]
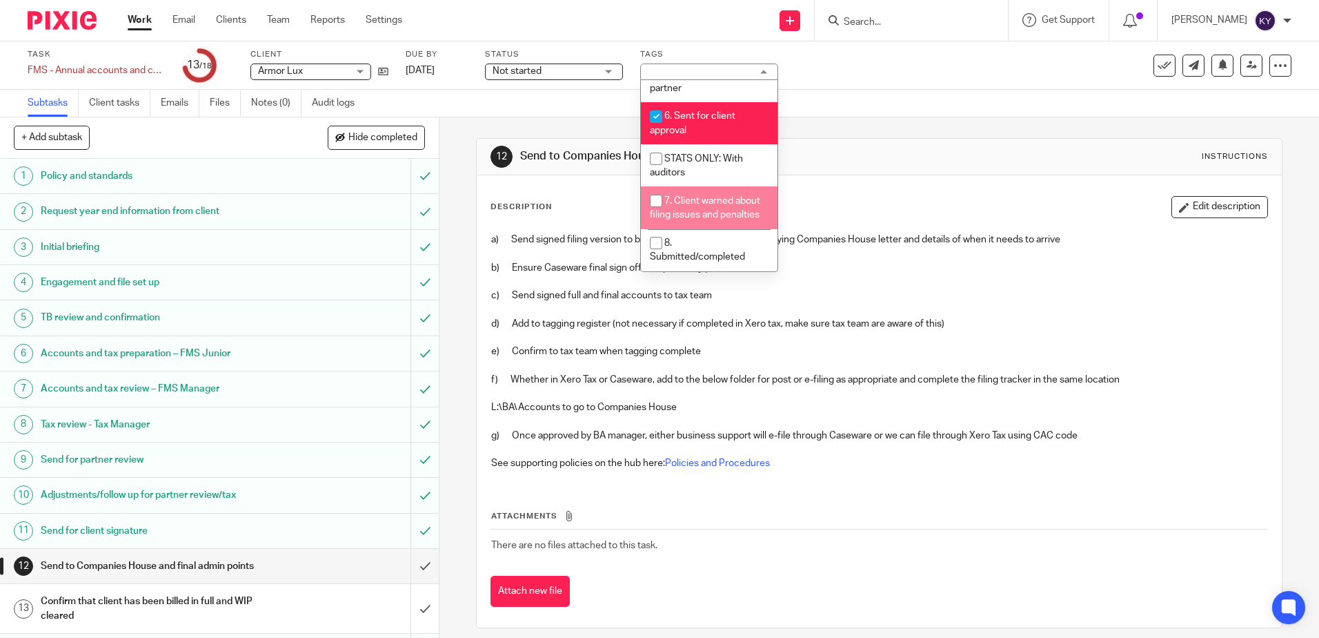
click at [449, 321] on div "12 Send to Companies House and final admin points Instructions Description Edit…" at bounding box center [880, 377] width 880 height 520
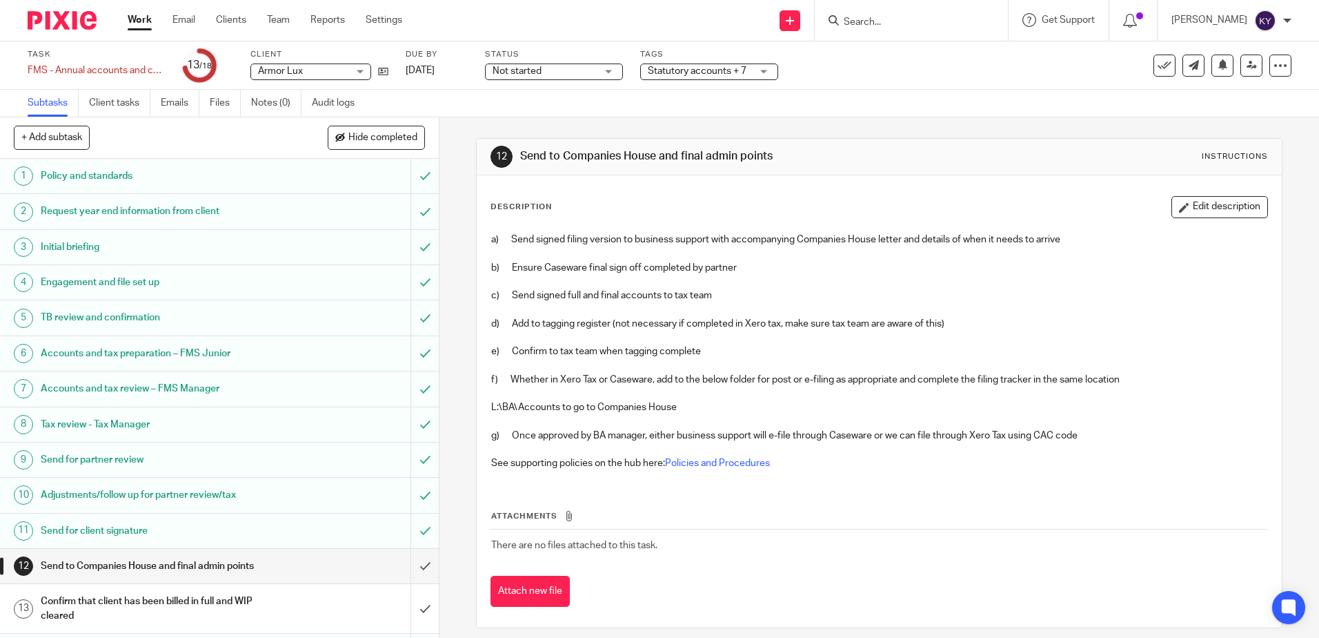
scroll to position [195, 0]
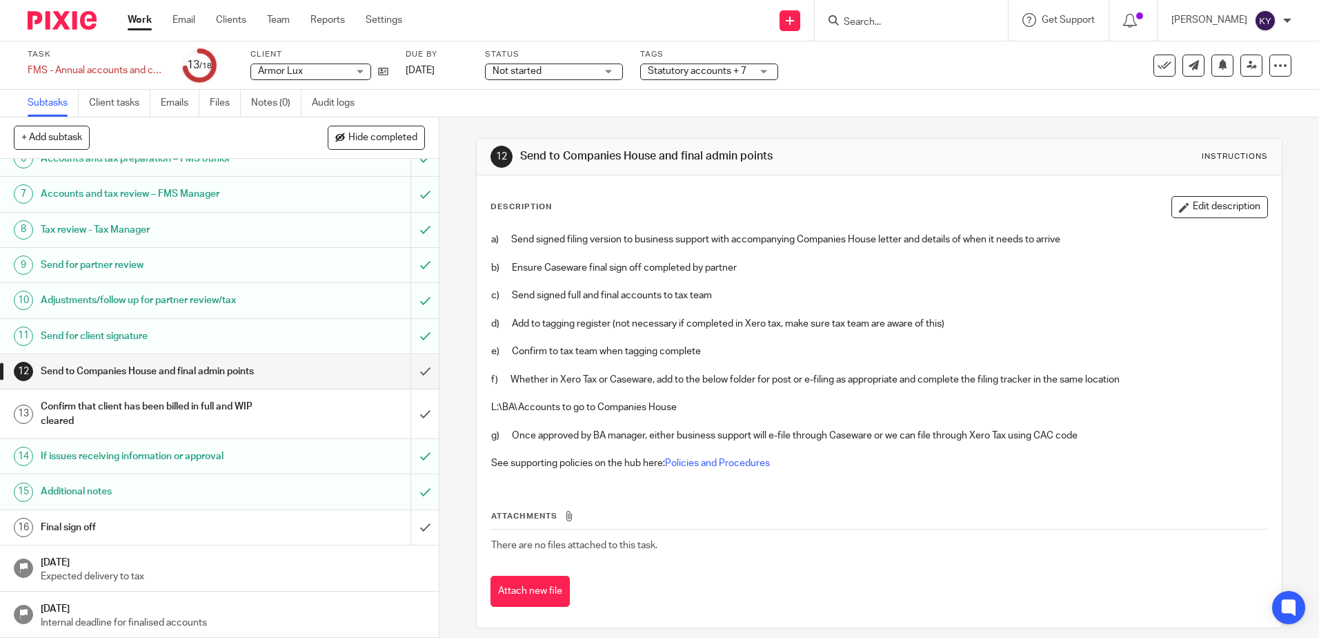
click at [755, 70] on div "Statutory accounts + 7" at bounding box center [709, 71] width 138 height 17
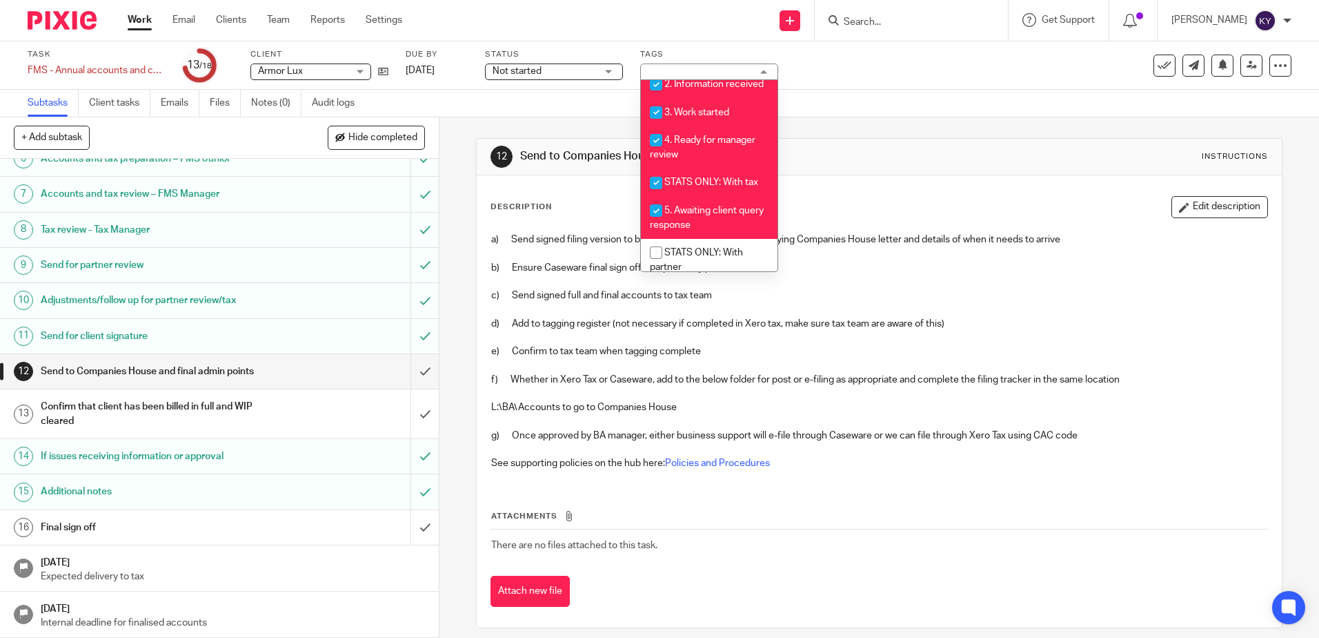
scroll to position [428, 0]
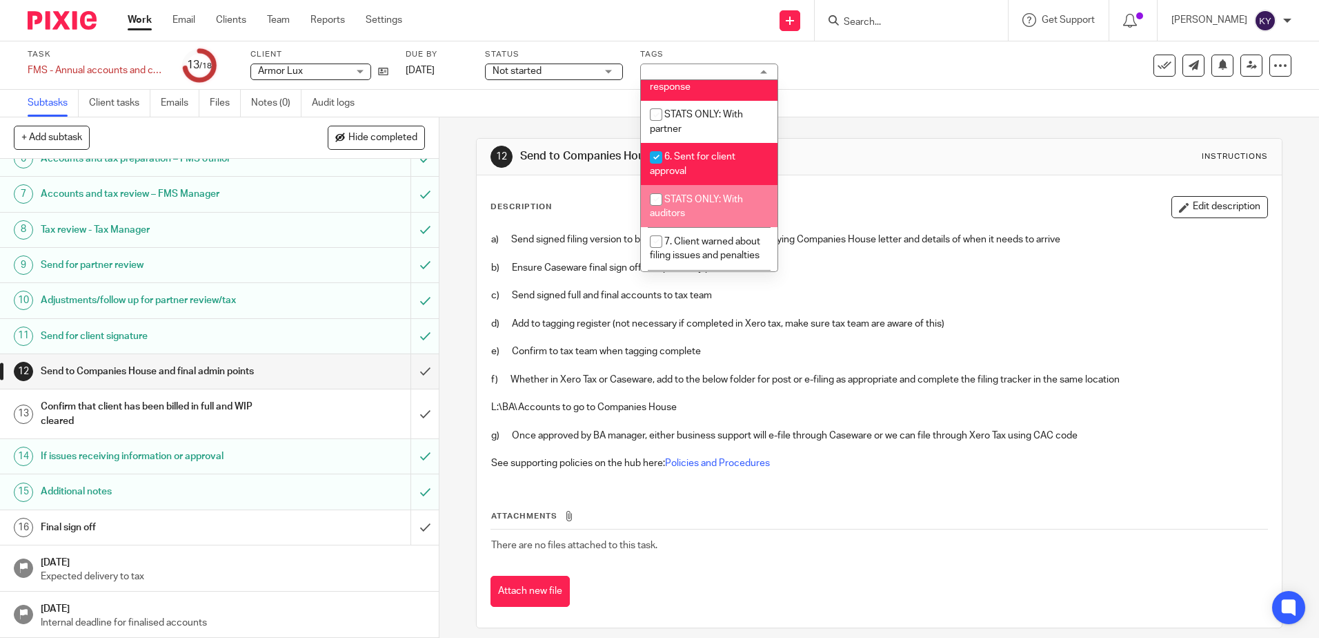
click at [448, 317] on div "12 Send to Companies House and final admin points Instructions Description Edit…" at bounding box center [880, 377] width 880 height 520
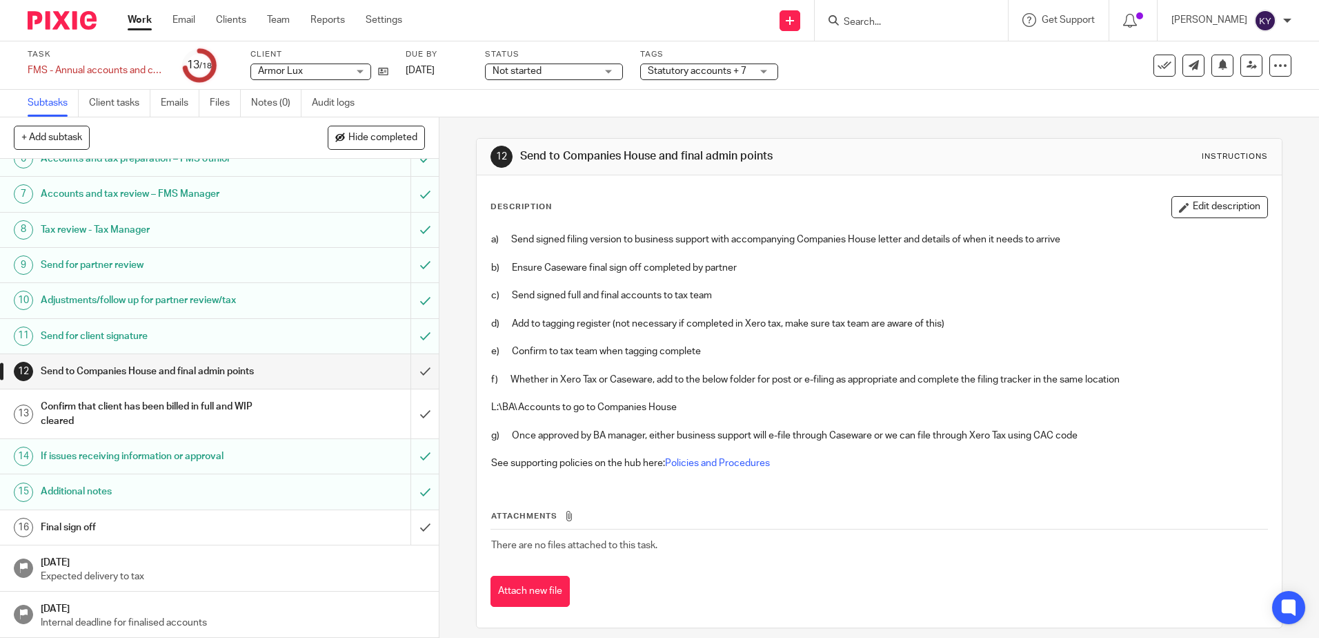
scroll to position [0, 0]
